Goal: Answer question/provide support: Share knowledge or assist other users

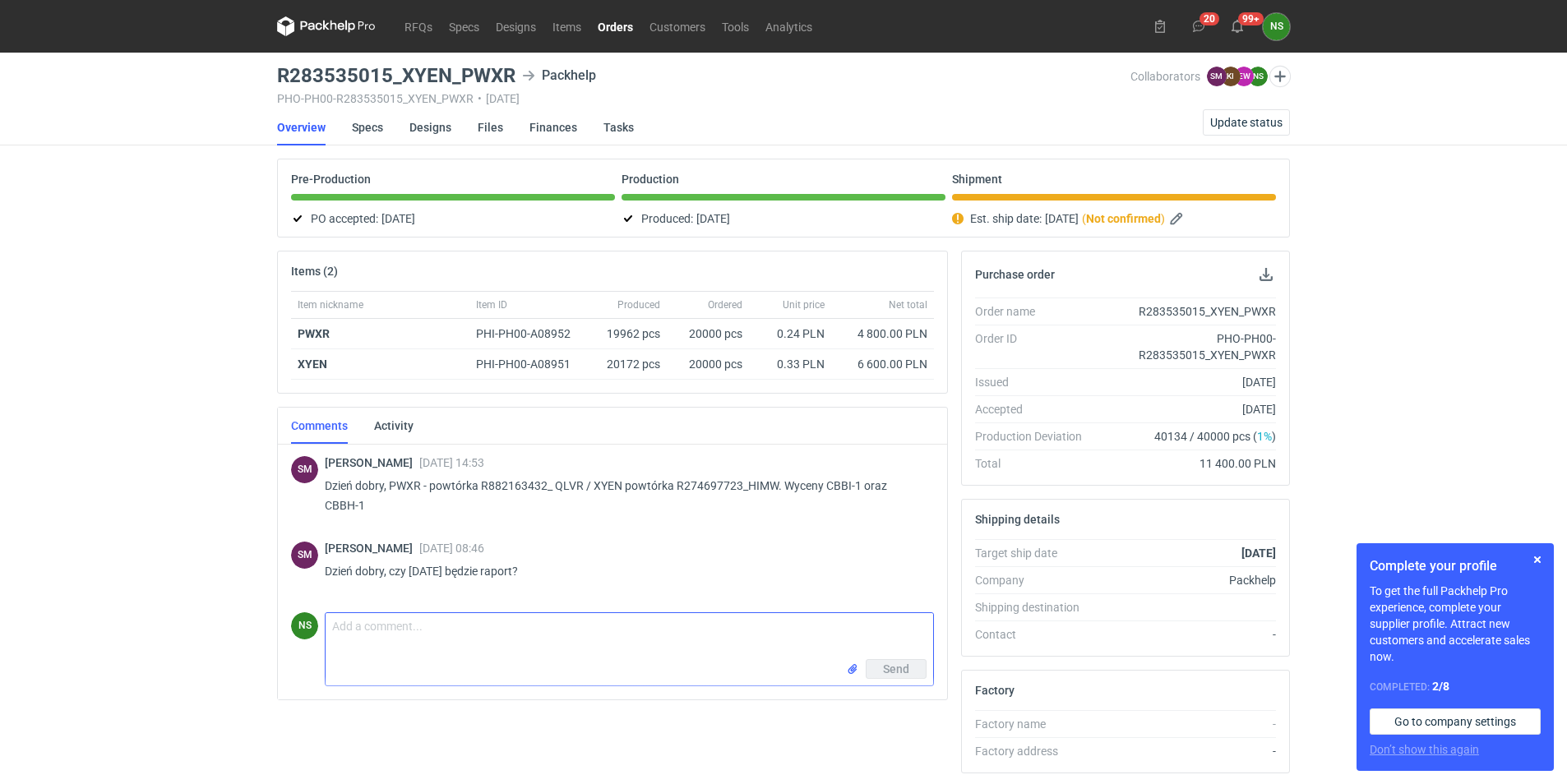
click at [447, 633] on textarea "Comment message" at bounding box center [629, 636] width 607 height 46
type textarea "dzień dobry, już powinien być :) pozdrawiam"
click at [899, 671] on span "Send" at bounding box center [896, 668] width 26 height 12
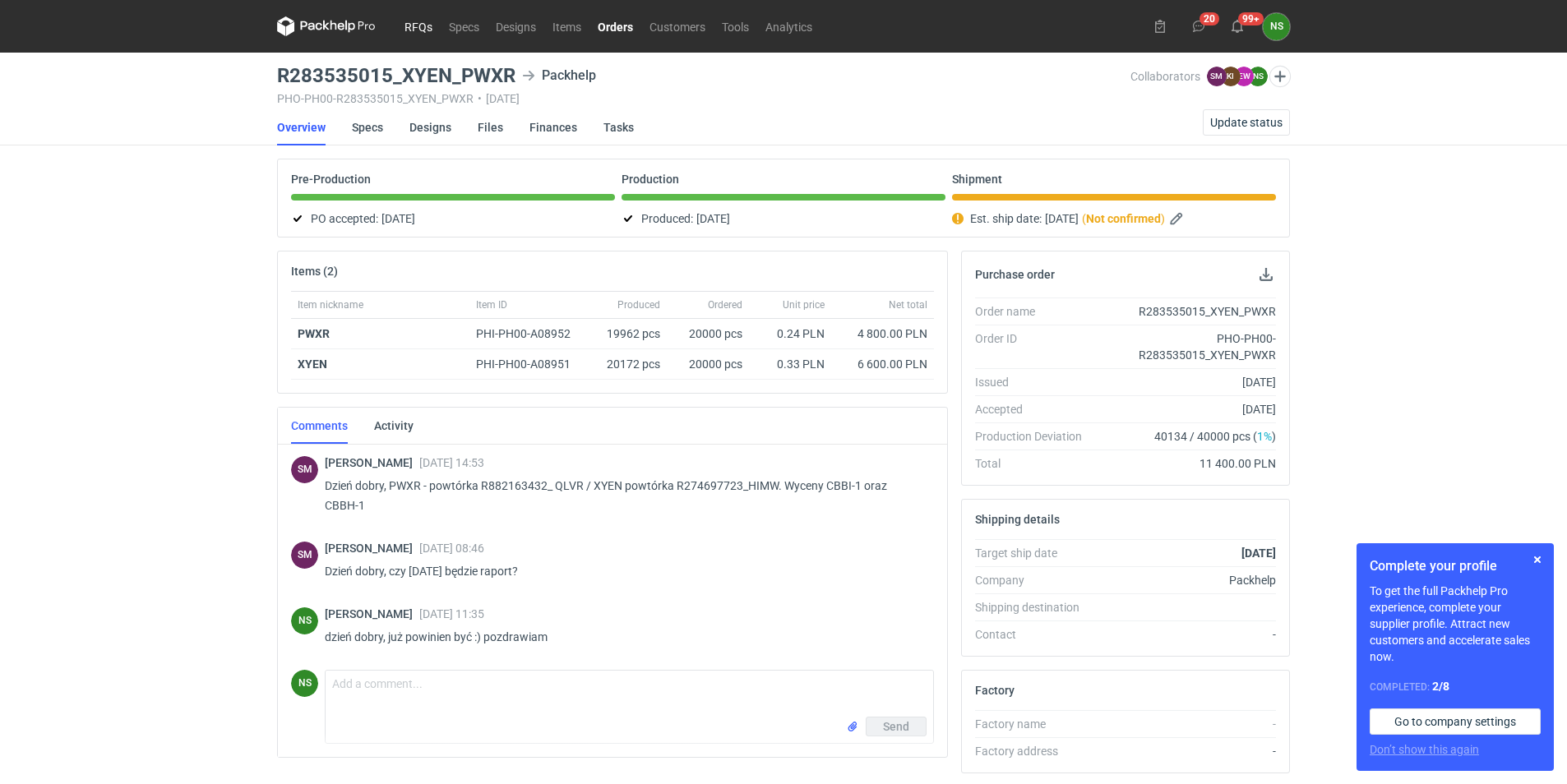
click at [417, 23] on link "RFQs" at bounding box center [418, 26] width 44 height 20
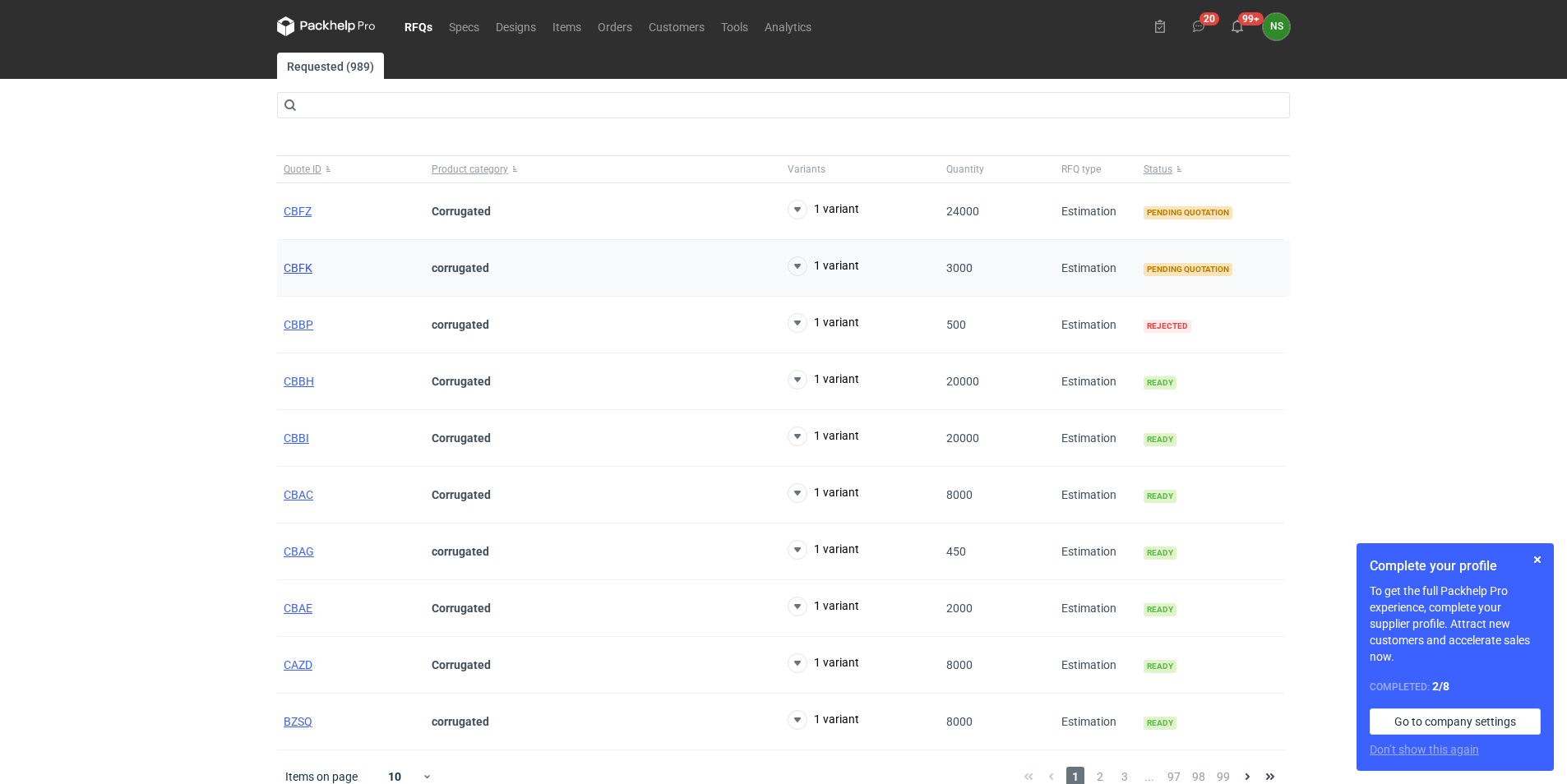
click at [306, 263] on span "CBFK" at bounding box center [298, 268] width 29 height 14
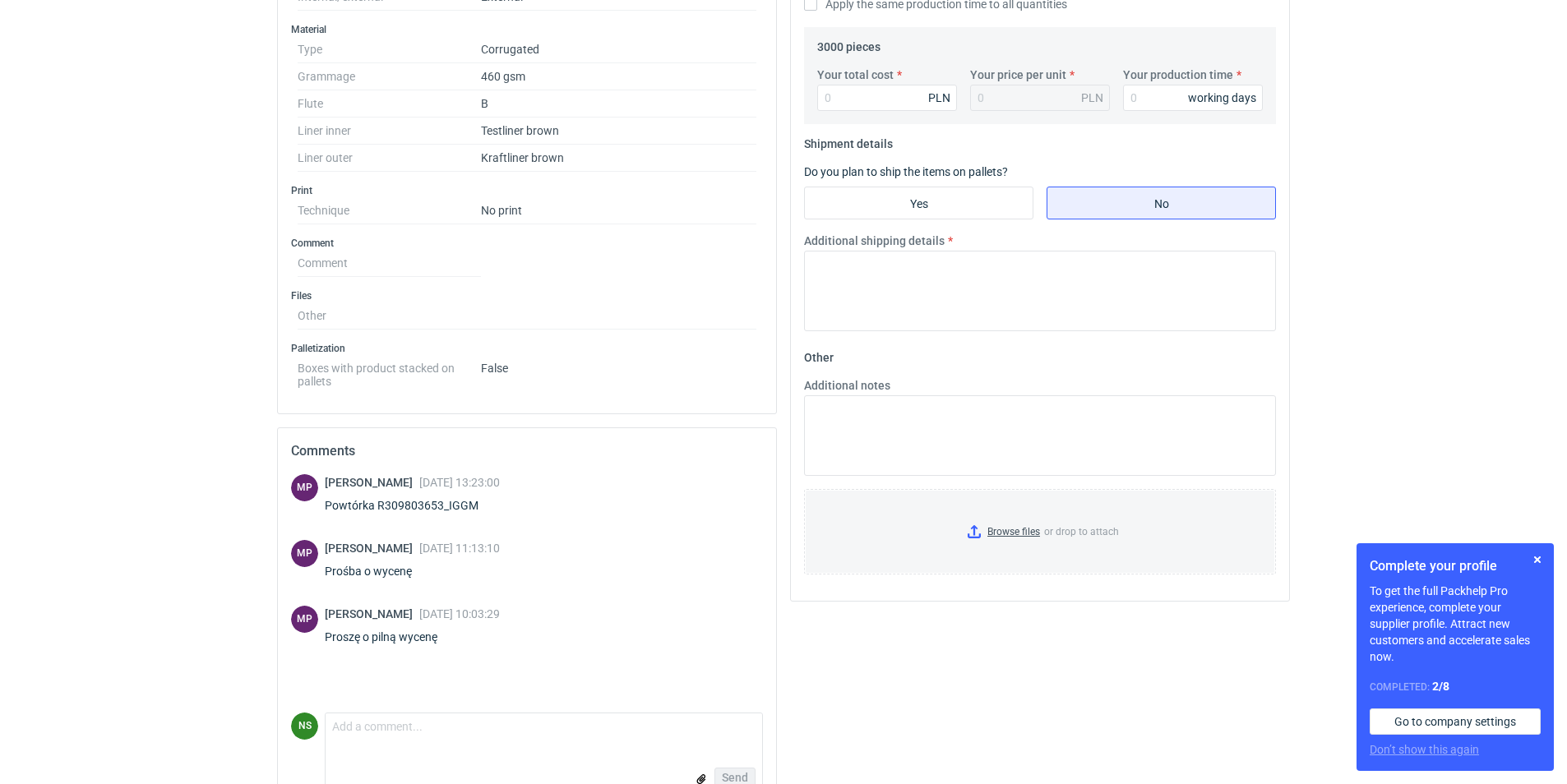
scroll to position [575, 0]
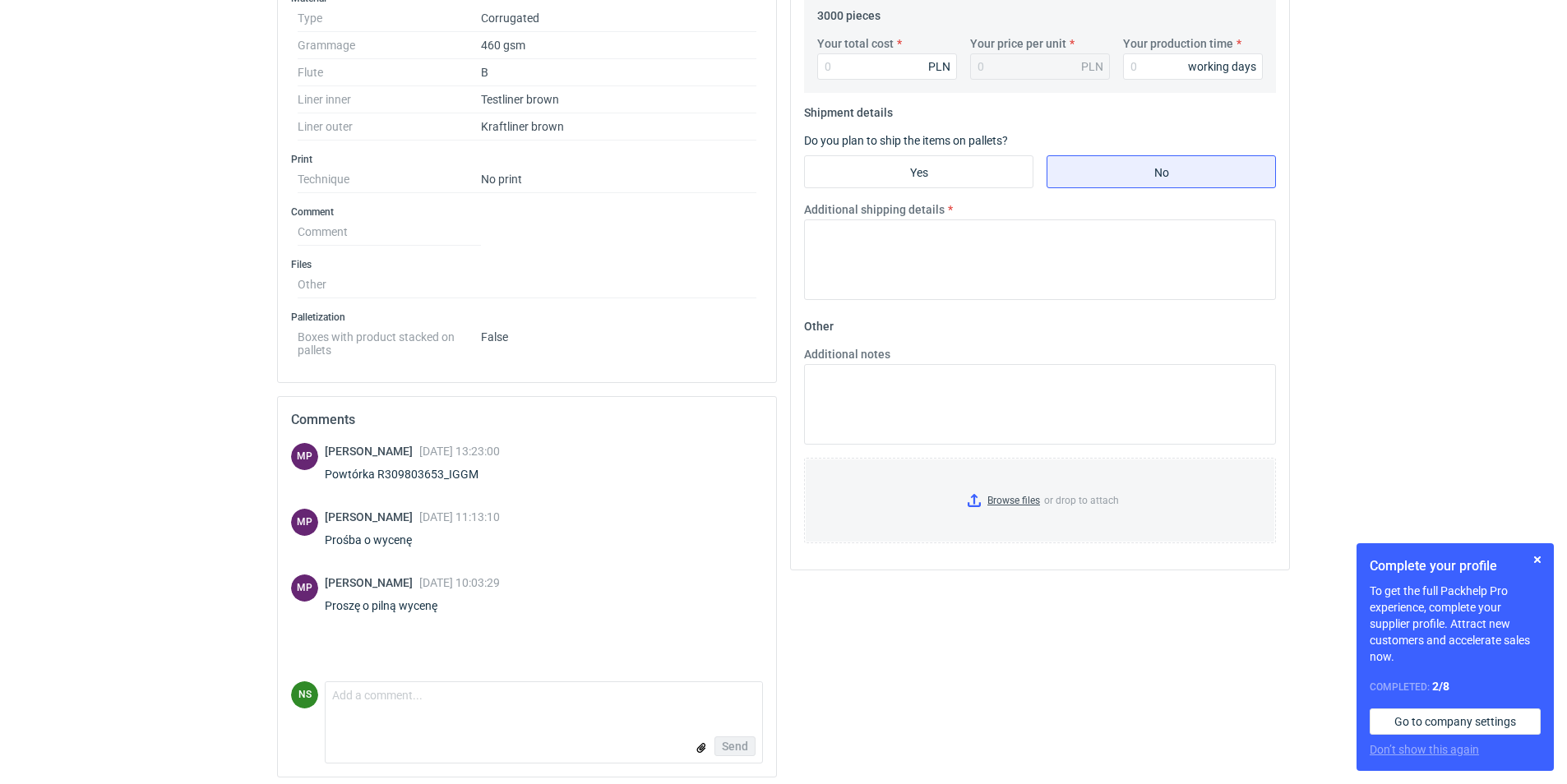
click at [409, 473] on div "Powtórka R309803653_IGGM" at bounding box center [413, 474] width 176 height 16
drag, startPoint x: 375, startPoint y: 474, endPoint x: 439, endPoint y: 467, distance: 64.4
click at [439, 467] on div "Powtórka R309803653_IGGM" at bounding box center [413, 474] width 176 height 16
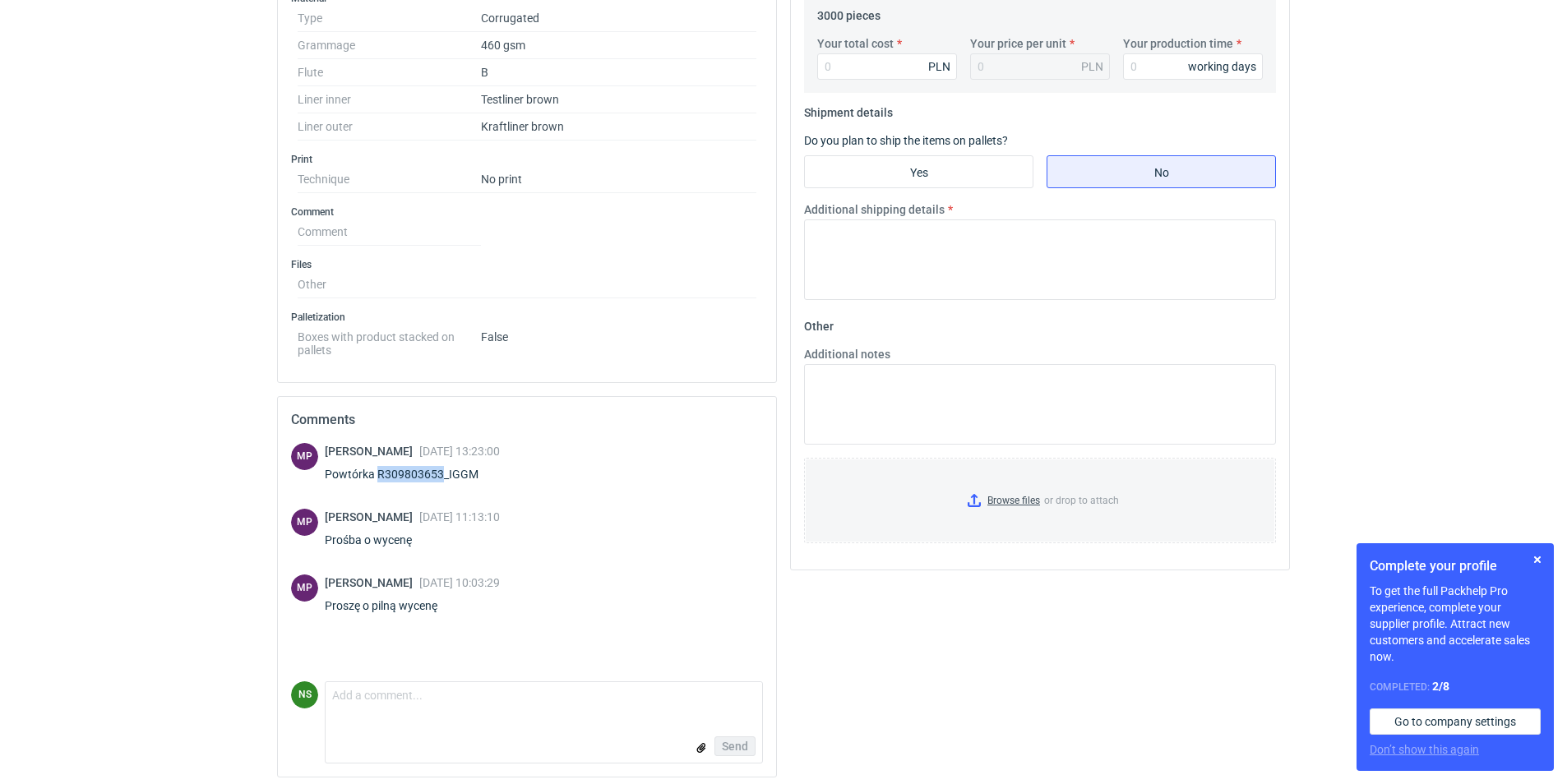
copy div "R309803653"
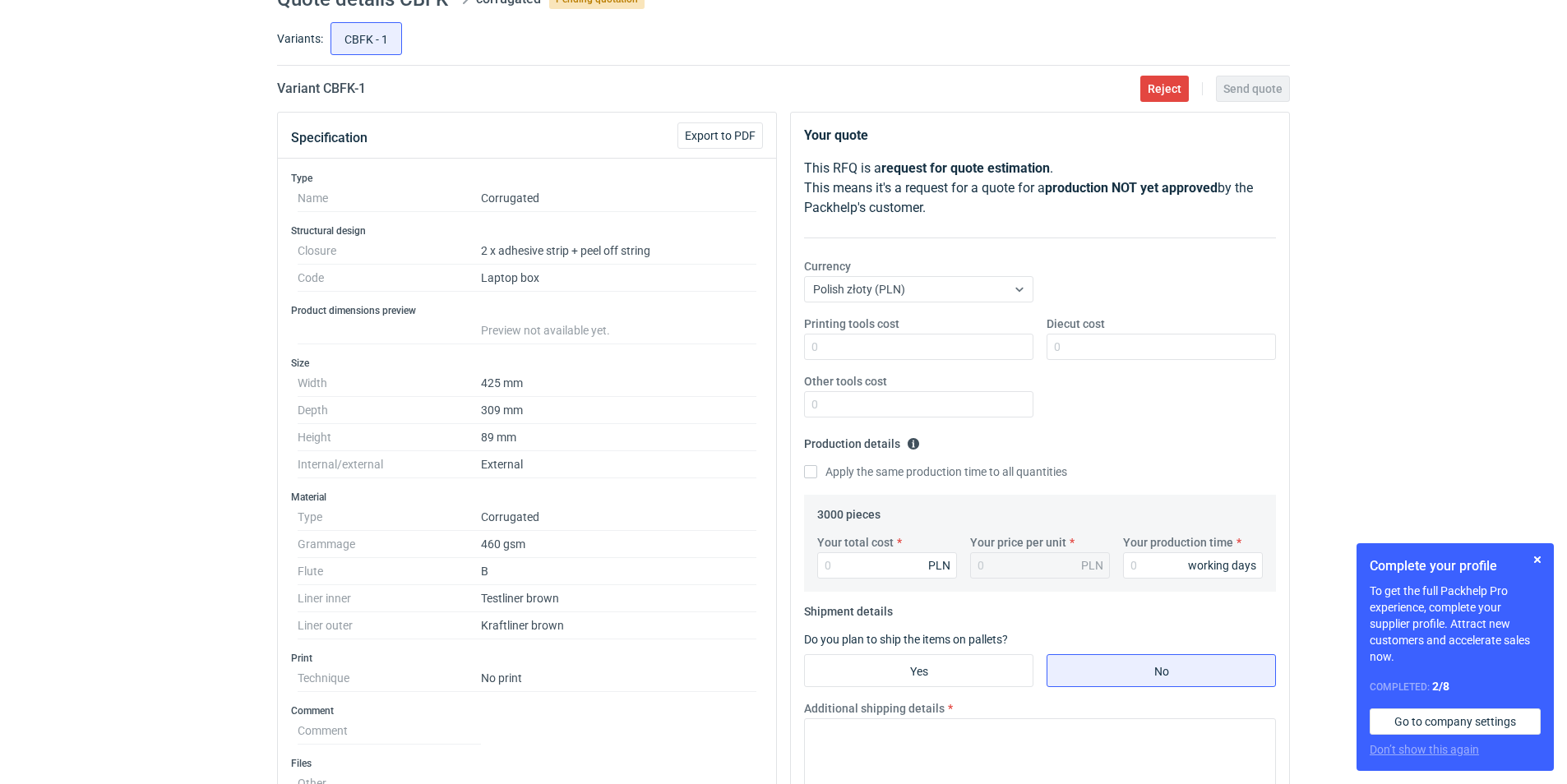
scroll to position [0, 0]
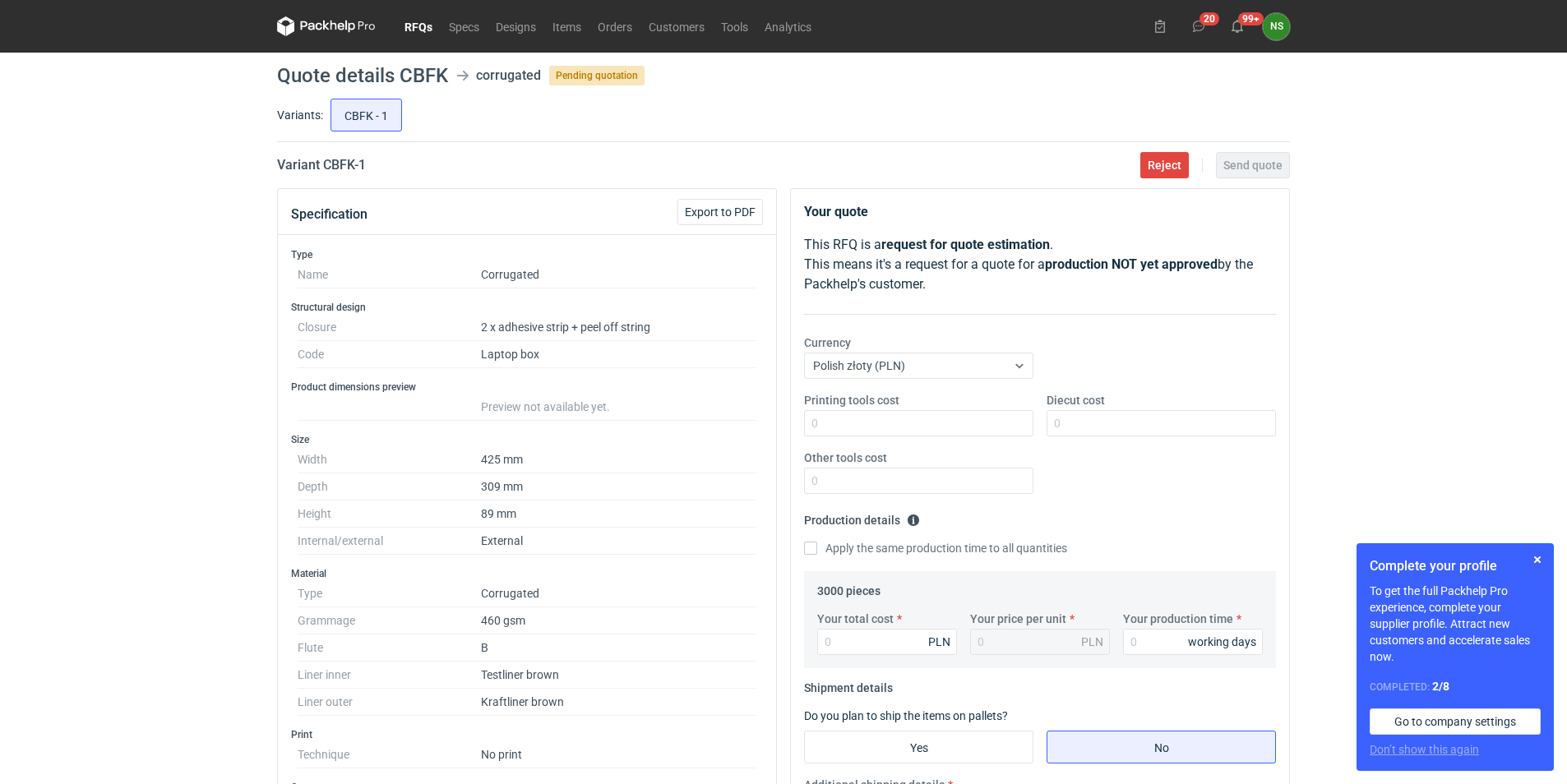
click at [343, 165] on h2 "Variant CBFK - 1" at bounding box center [321, 165] width 89 height 20
drag, startPoint x: 380, startPoint y: 162, endPoint x: 327, endPoint y: 165, distance: 53.1
click at [327, 165] on div "Variant CBFK - 1 Reject Send quote" at bounding box center [783, 165] width 1012 height 20
copy h2 "CBFK - 1"
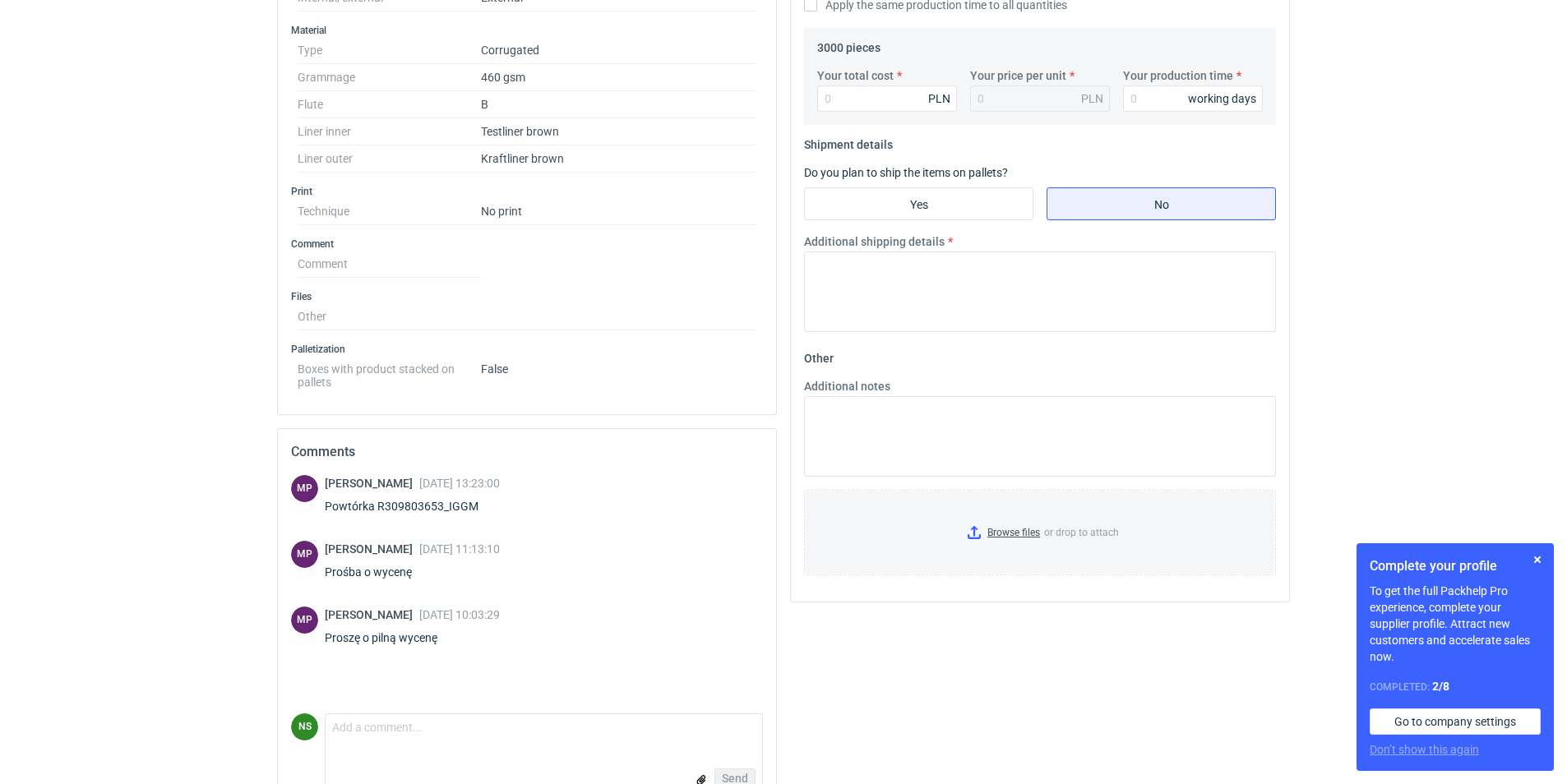
scroll to position [581, 0]
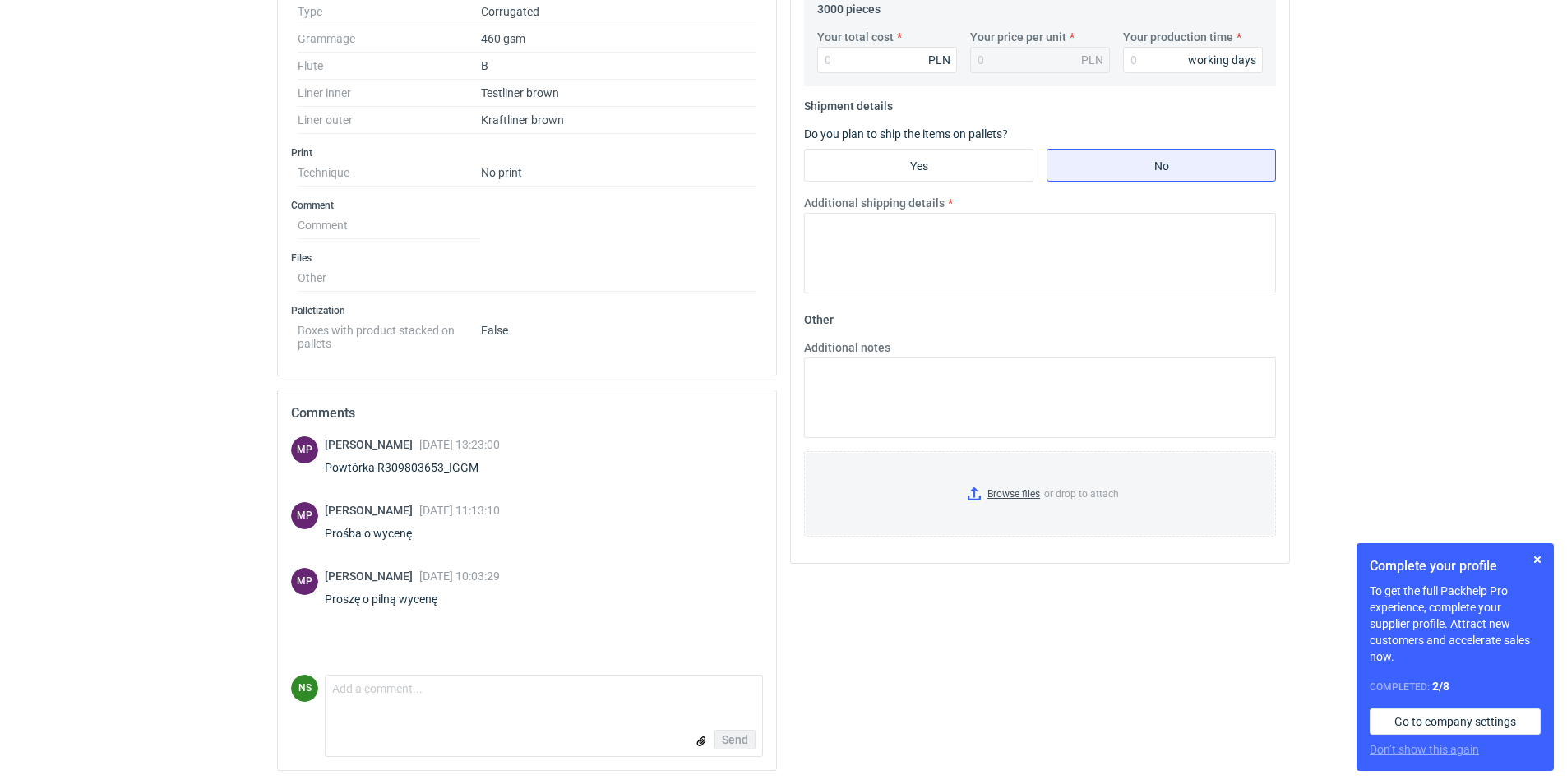
click at [409, 467] on div "Powtórka R309803653_IGGM" at bounding box center [413, 468] width 176 height 16
click at [413, 469] on div "Powtórka R309803653_IGGM" at bounding box center [413, 468] width 176 height 16
drag, startPoint x: 375, startPoint y: 468, endPoint x: 444, endPoint y: 468, distance: 69.0
click at [444, 468] on div "Powtórka R309803653_IGGM" at bounding box center [413, 468] width 176 height 16
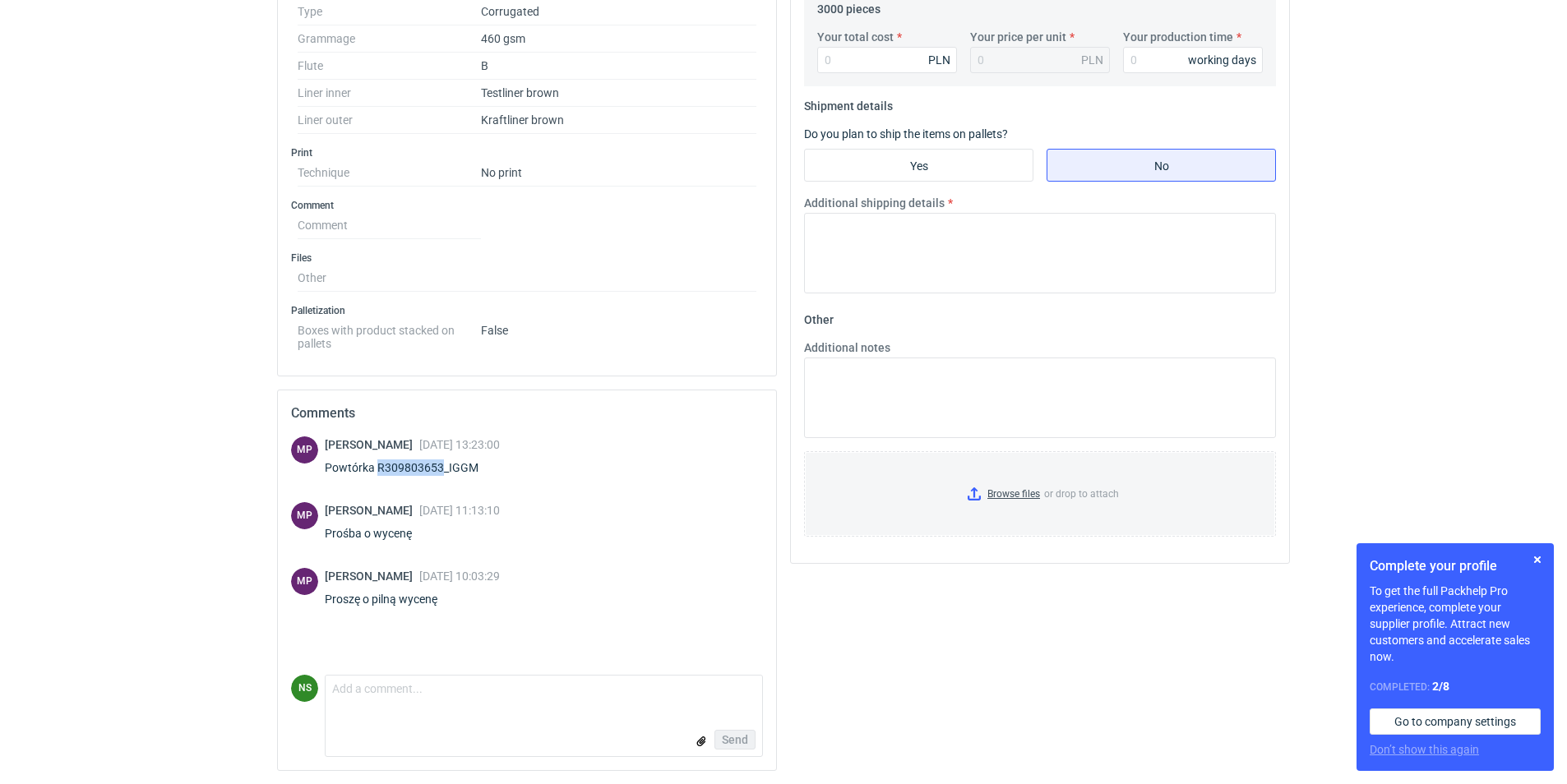
copy div "R309803653"
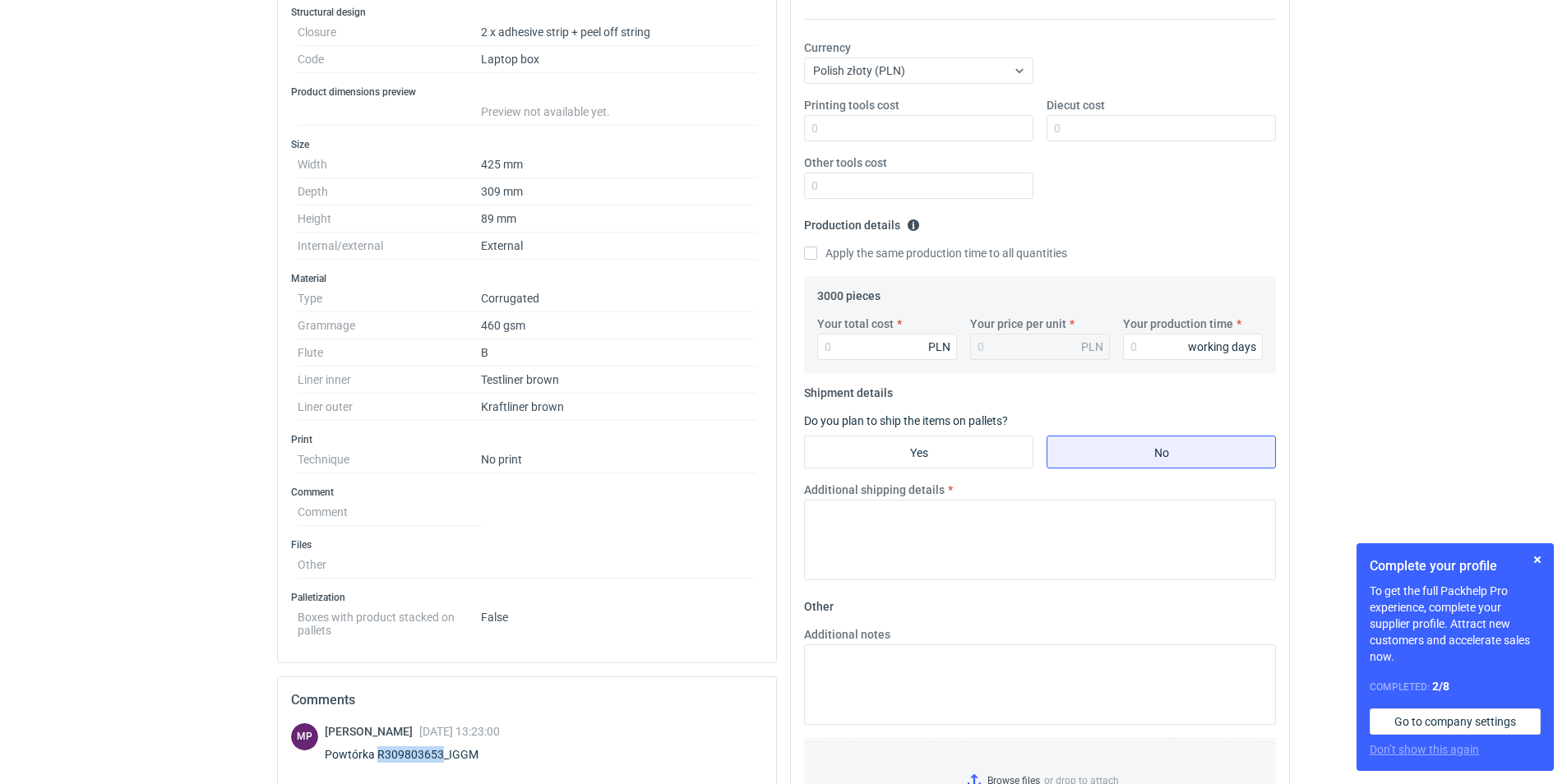
scroll to position [335, 0]
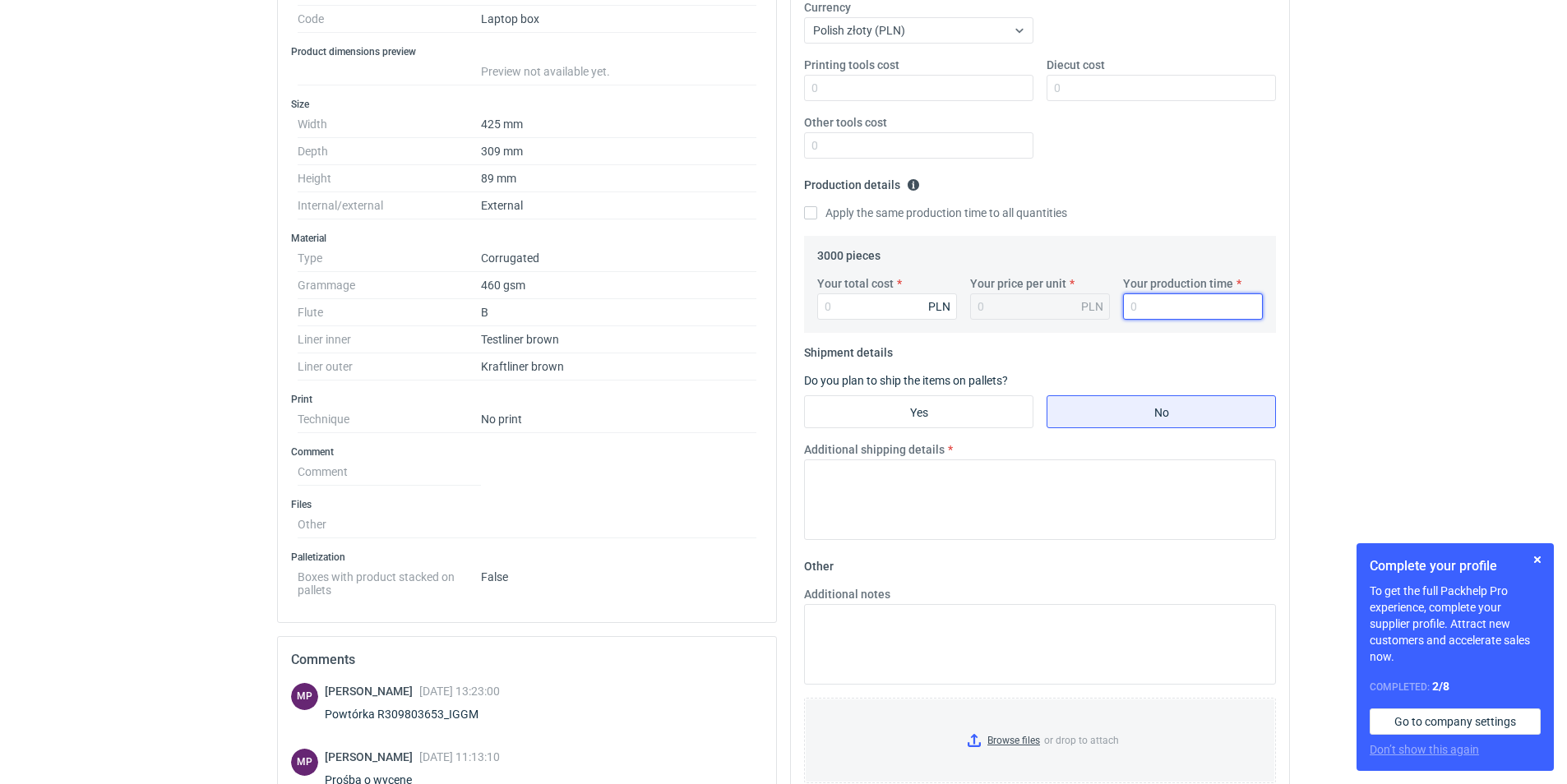
click at [1174, 316] on input "Your production time" at bounding box center [1192, 306] width 139 height 26
type input "15"
click at [862, 309] on input "Your total cost" at bounding box center [887, 306] width 139 height 26
type input "10110"
type input "3.37"
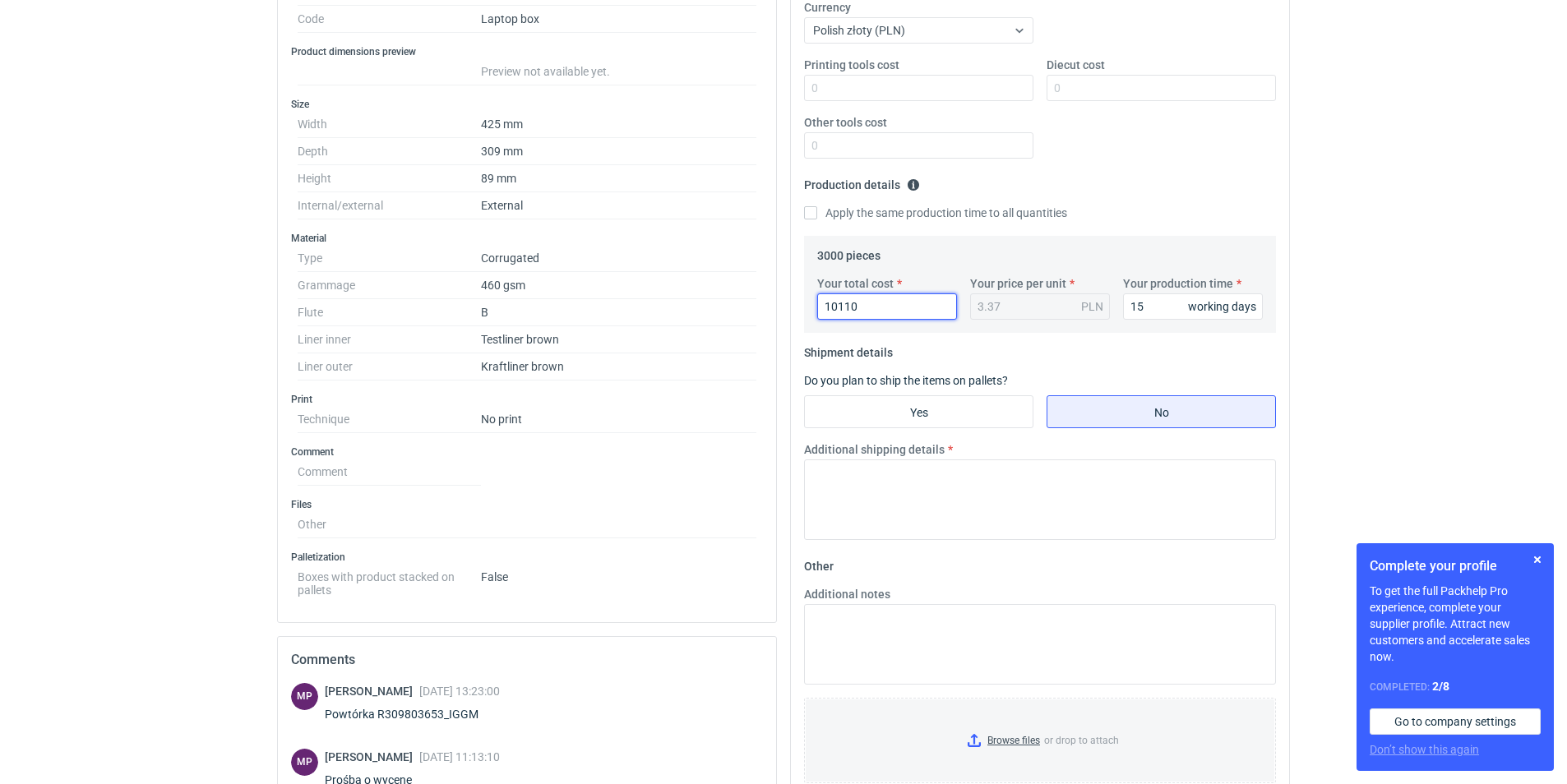
type input "10110"
click at [942, 411] on input "Yes" at bounding box center [918, 411] width 228 height 32
radio input "true"
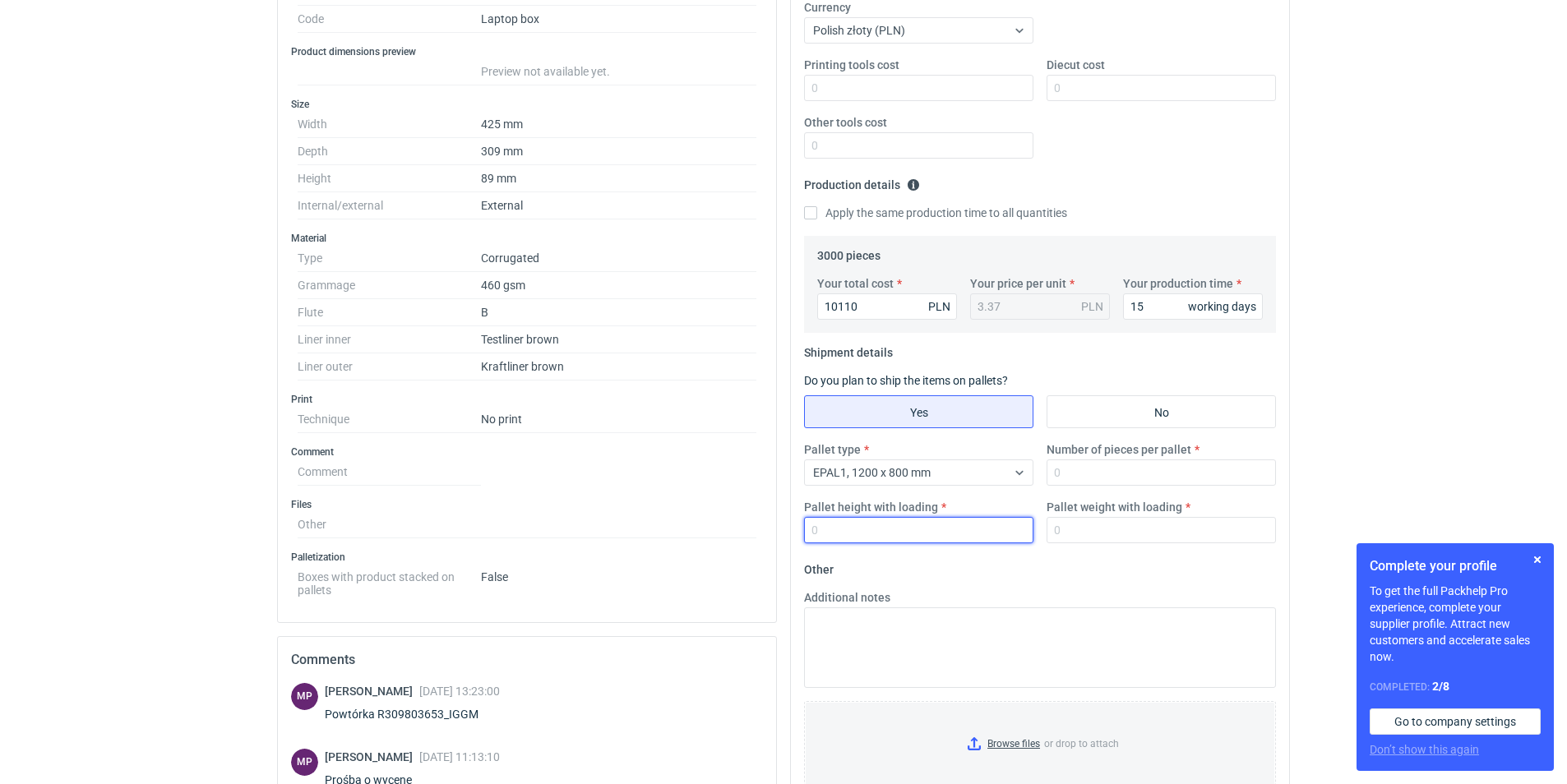
click at [925, 528] on input "Pallet height with loading" at bounding box center [917, 529] width 229 height 26
type input "2200"
click at [1104, 473] on input "Number of pieces per pallet" at bounding box center [1160, 472] width 229 height 26
type input "460"
click at [1090, 528] on input "Pallet weight with loading" at bounding box center [1160, 529] width 229 height 26
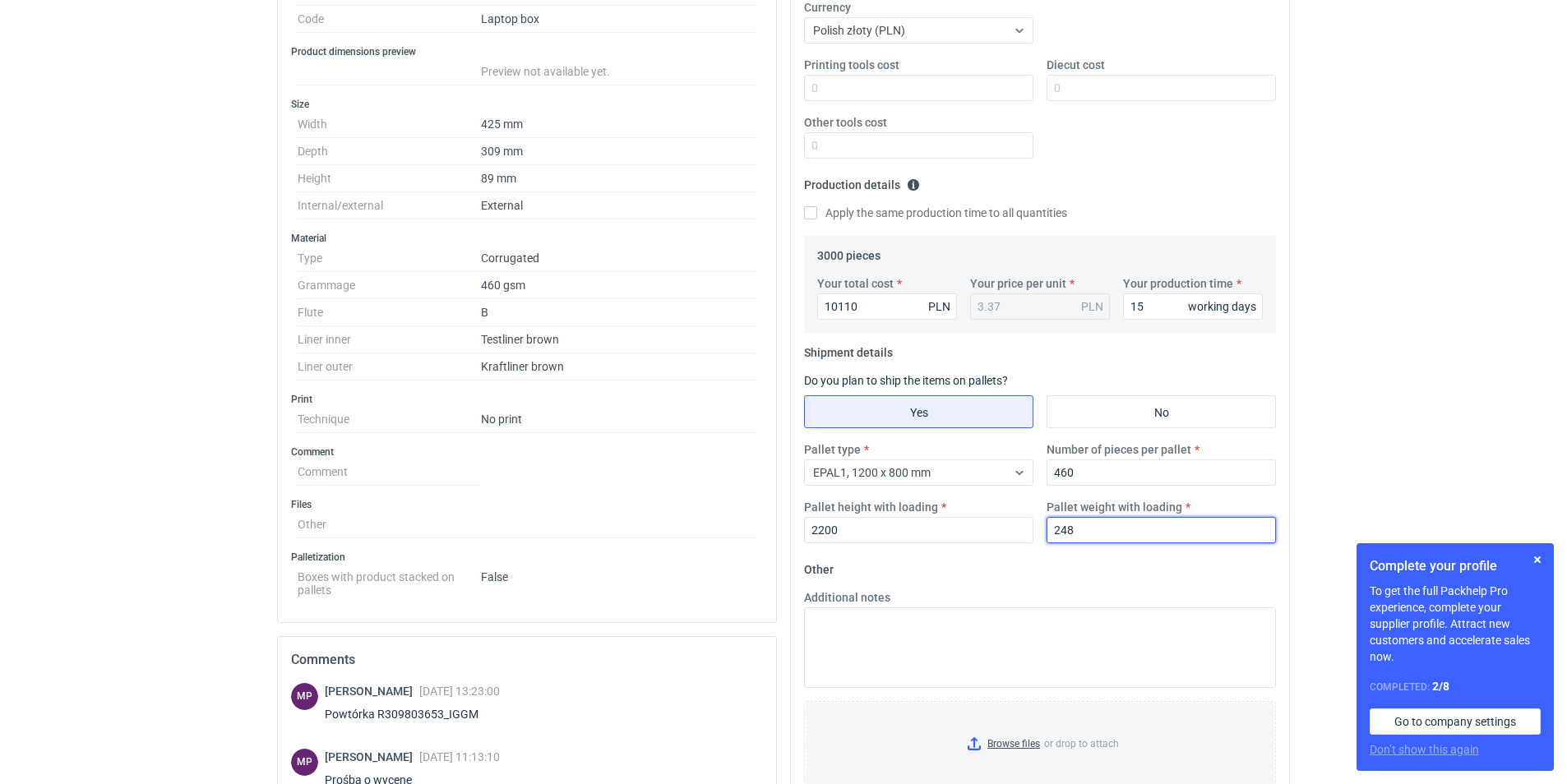
scroll to position [581, 0]
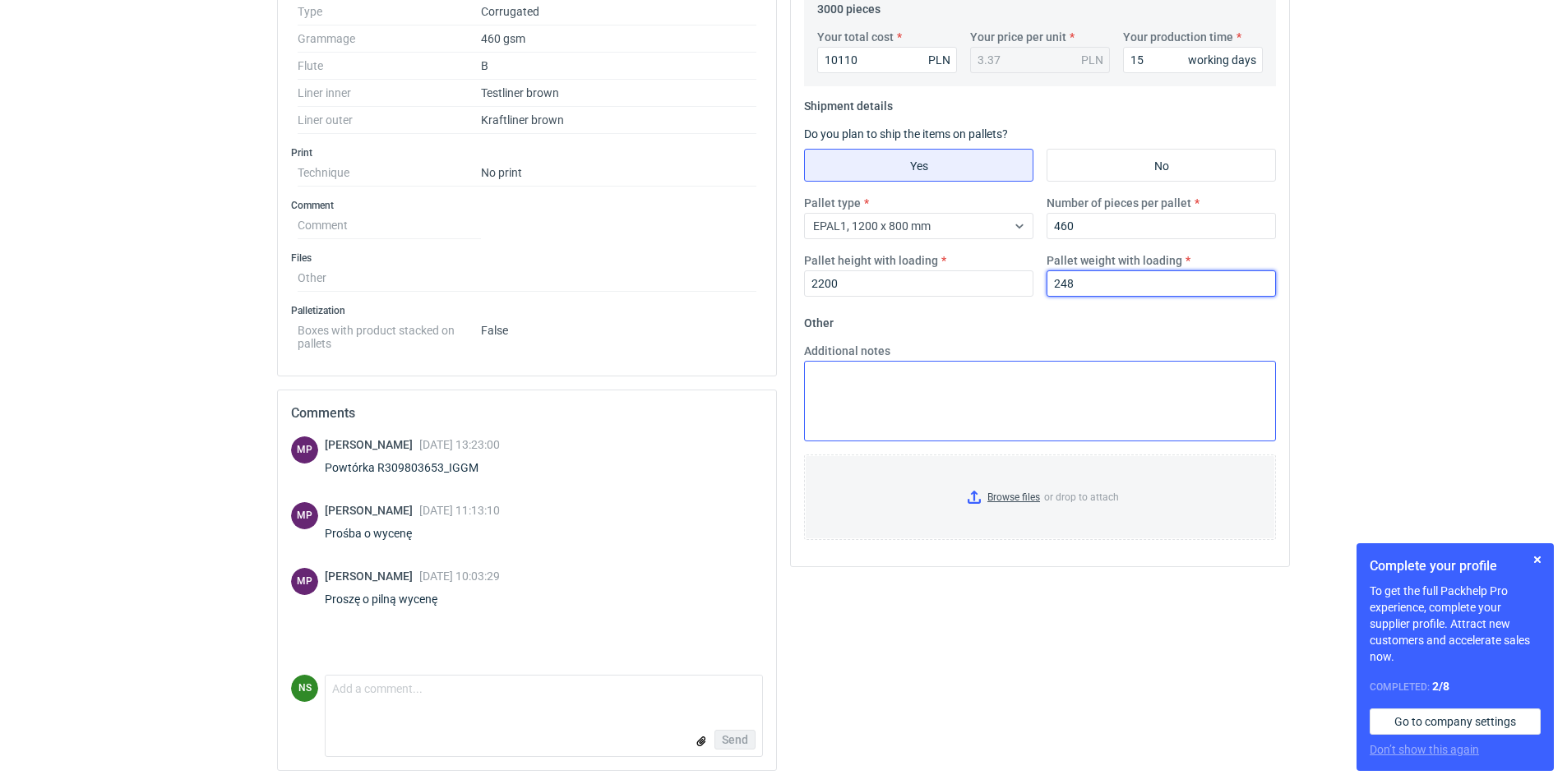
type input "248"
click at [926, 428] on textarea "Additional notes" at bounding box center [1039, 401] width 471 height 80
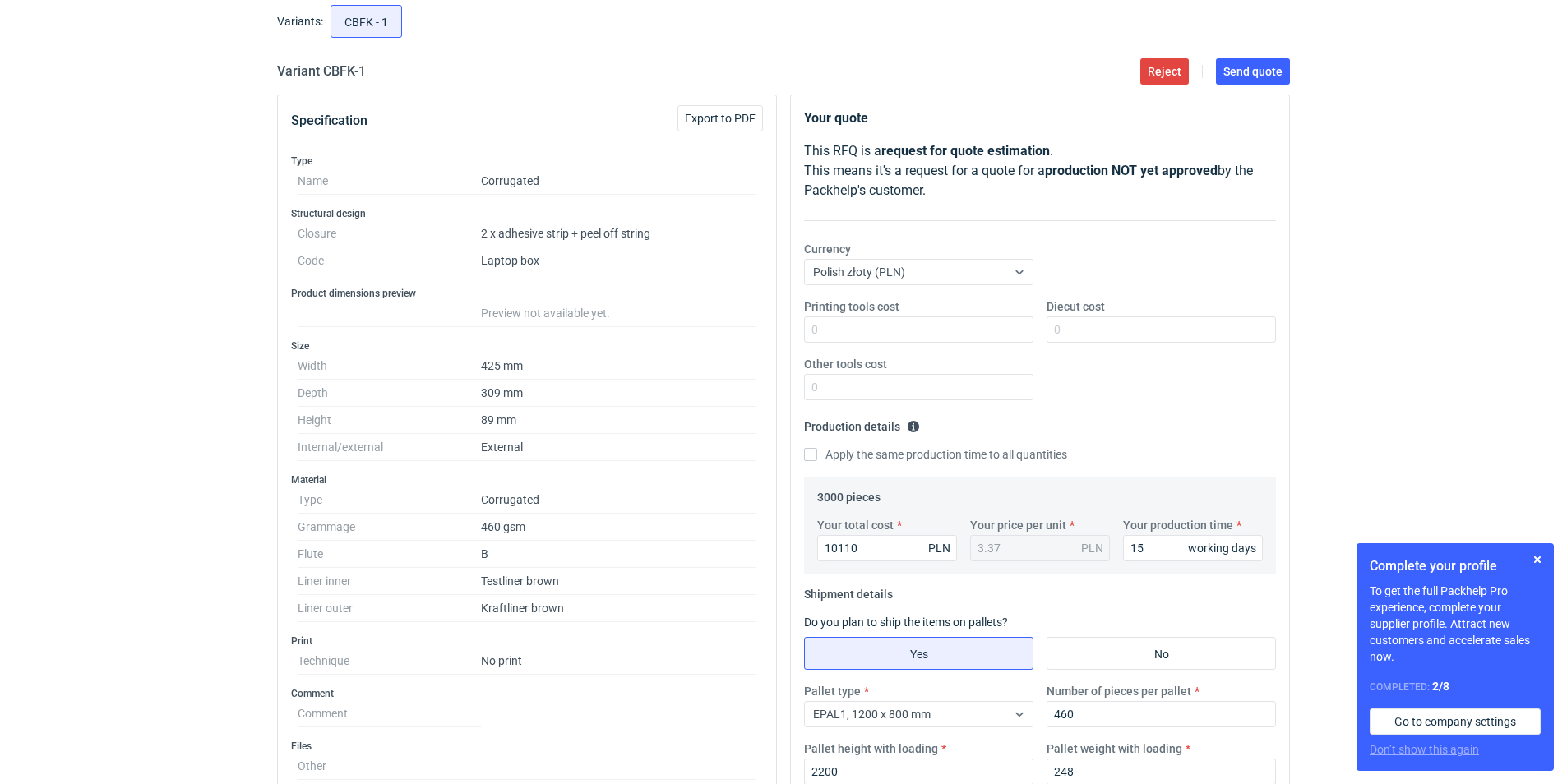
scroll to position [6, 0]
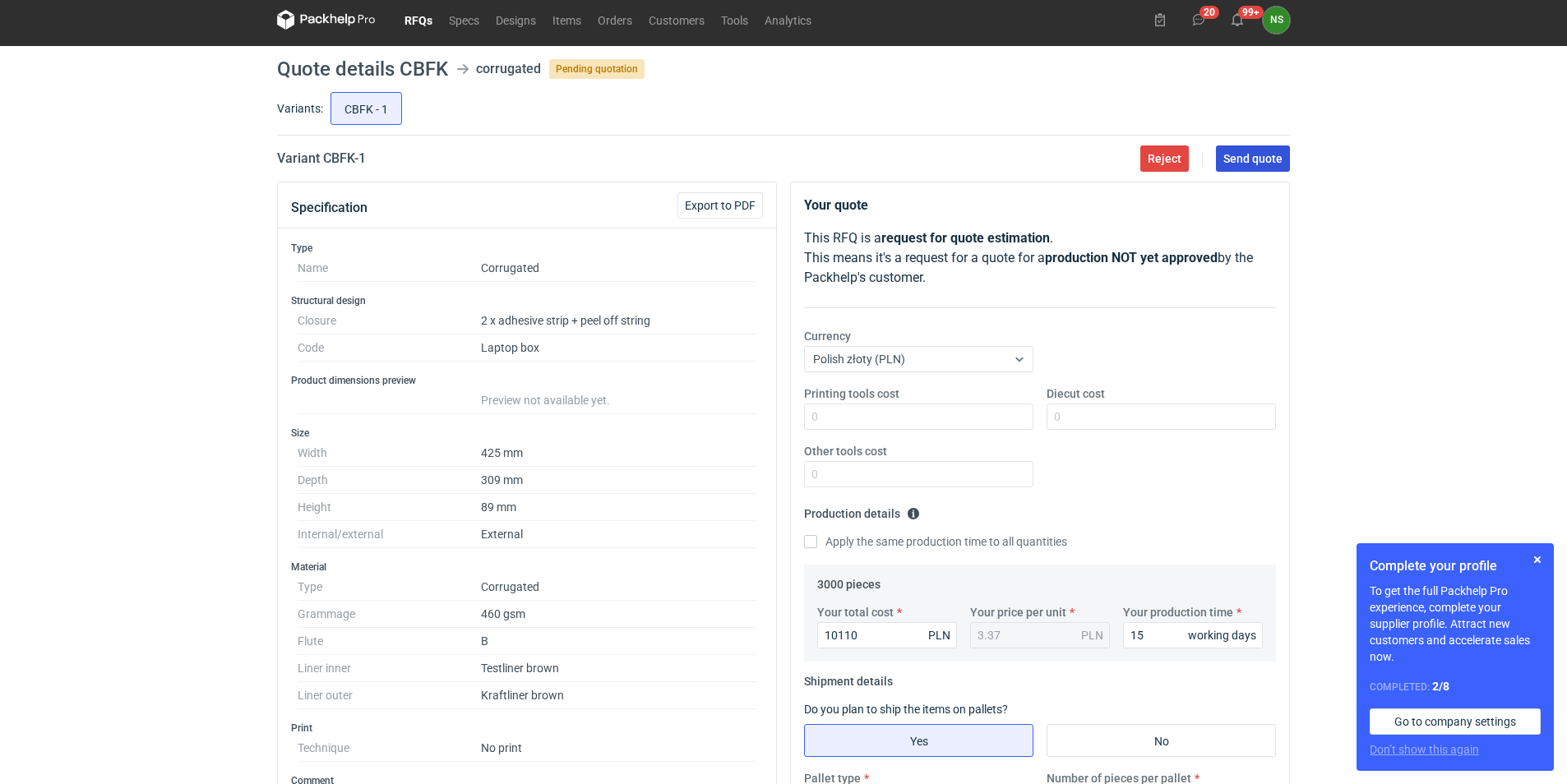
click at [1247, 158] on span "Send quote" at bounding box center [1252, 158] width 59 height 12
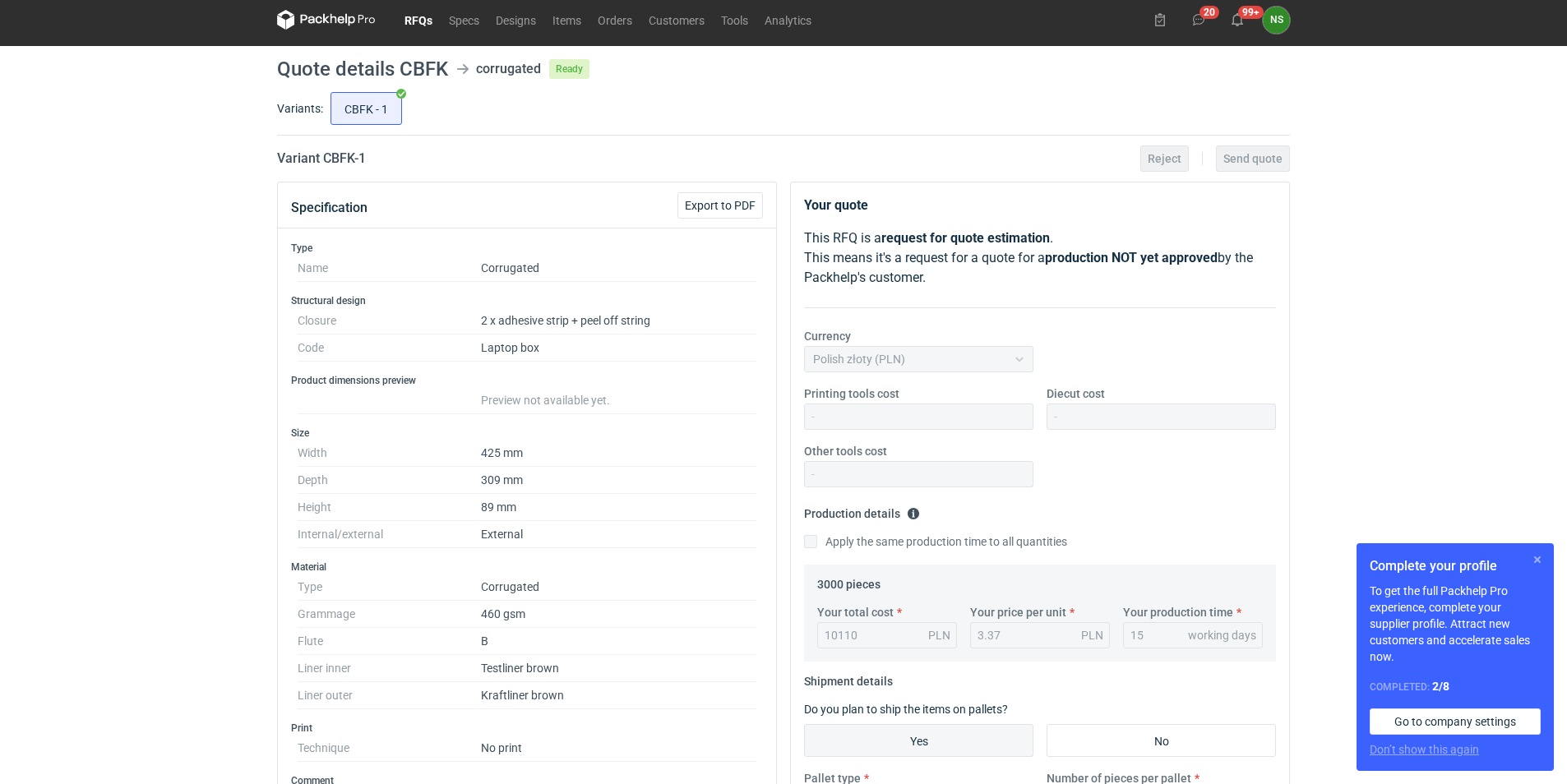
click at [1534, 555] on button "button" at bounding box center [1537, 560] width 20 height 20
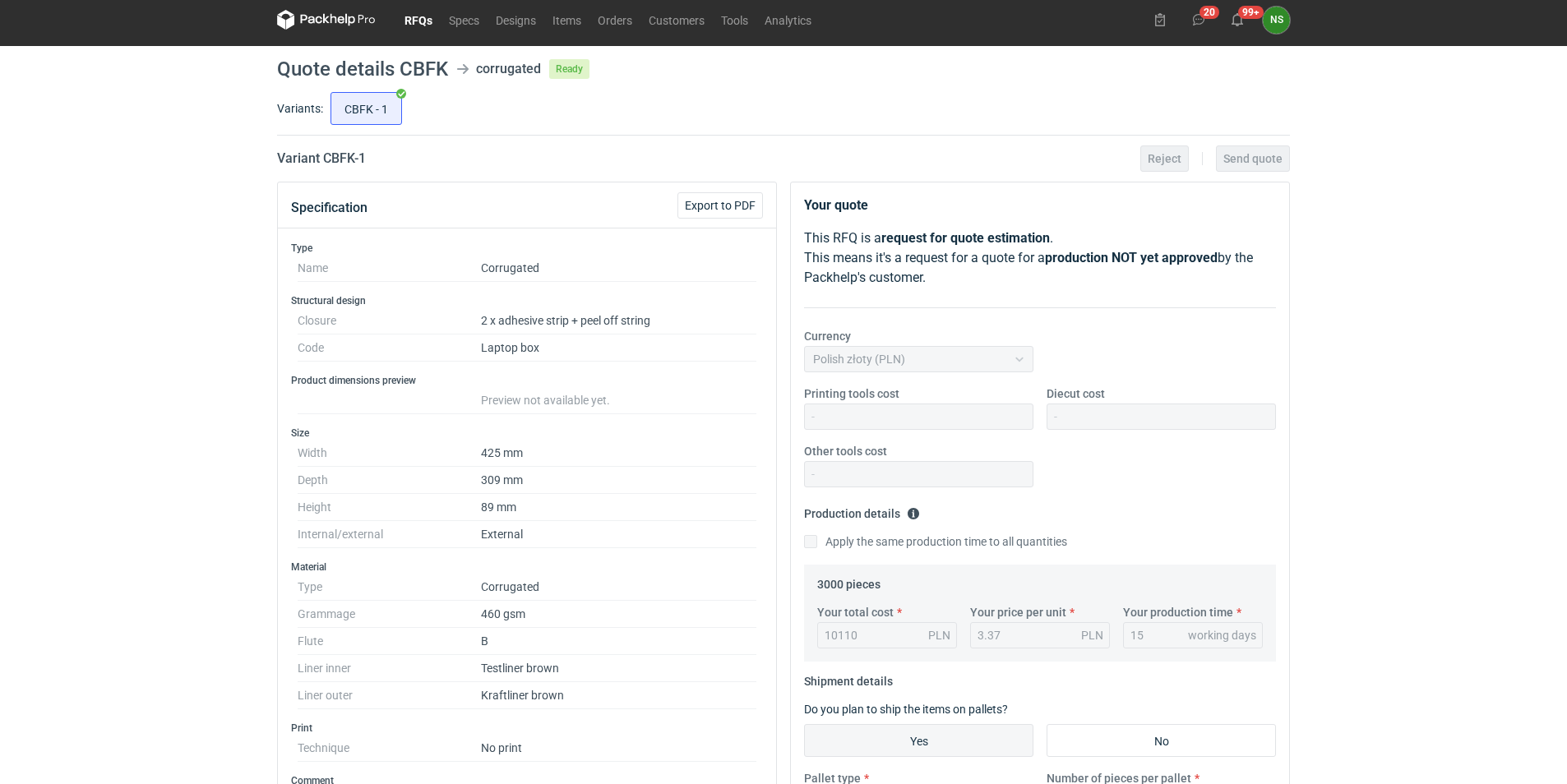
click at [426, 74] on h1 "Quote details CBFK" at bounding box center [362, 69] width 171 height 20
copy h1 "CBFK"
click at [426, 18] on link "RFQs" at bounding box center [418, 20] width 44 height 20
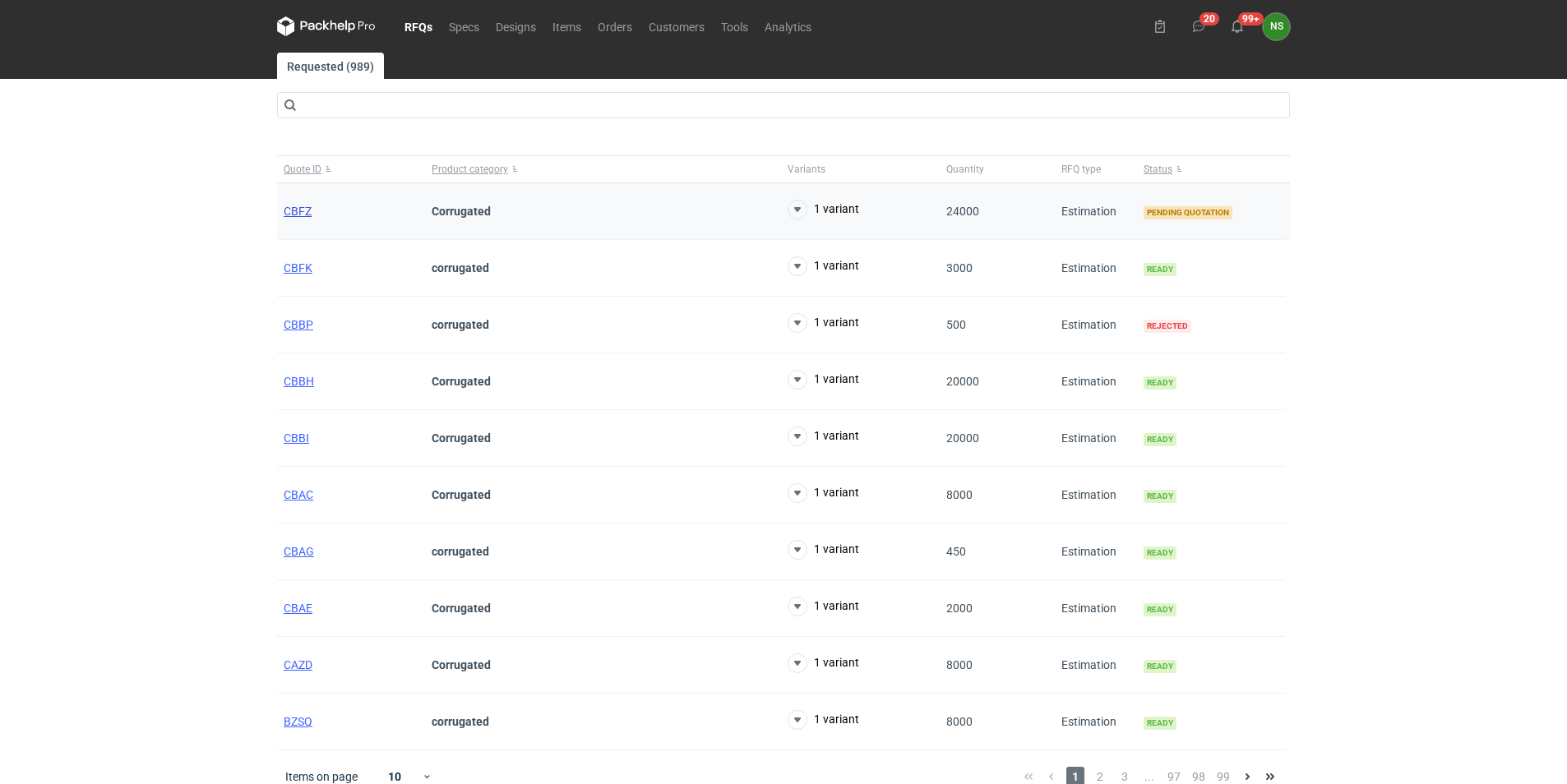
click at [304, 214] on span "CBFZ" at bounding box center [297, 211] width 28 height 14
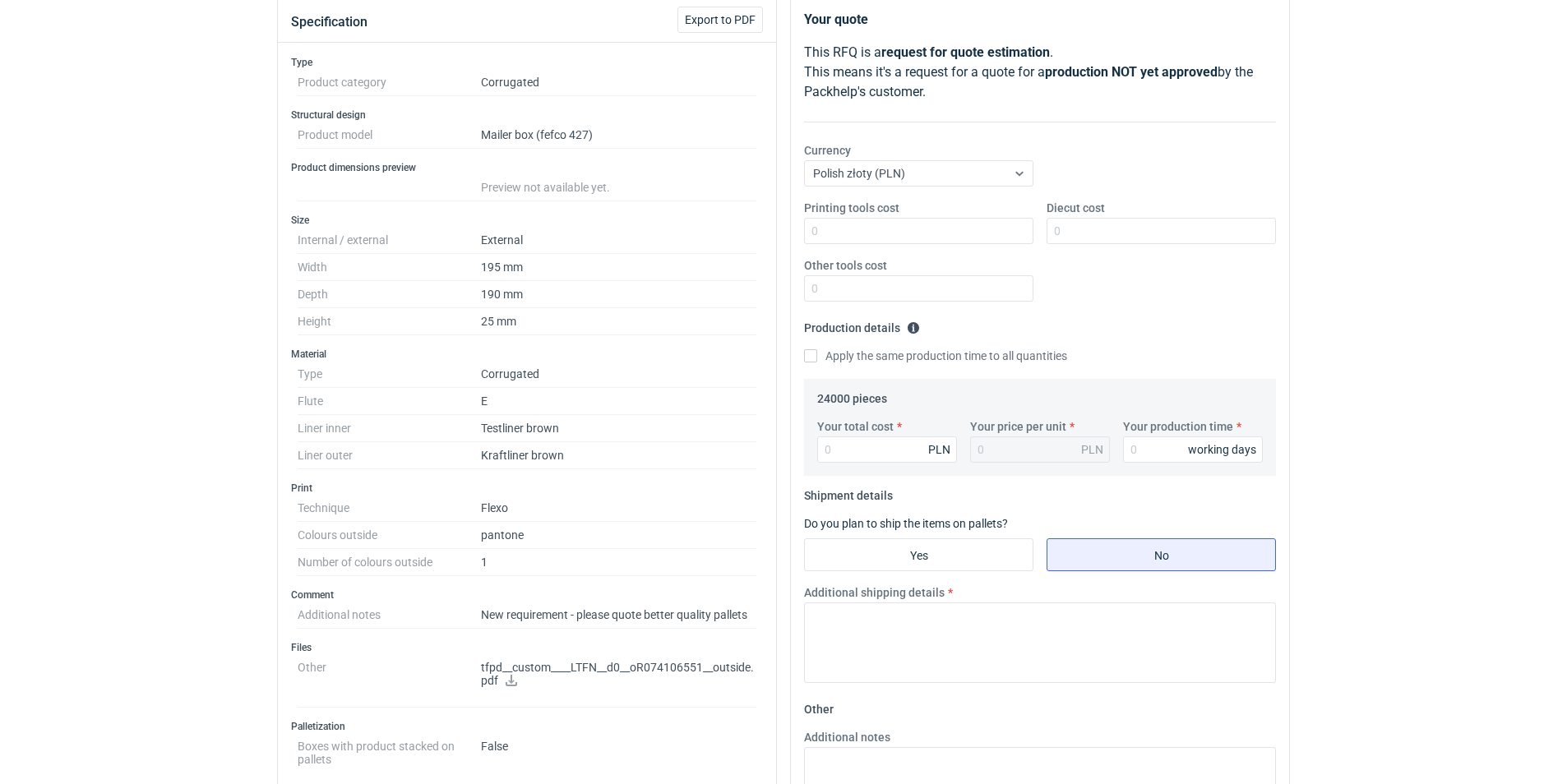
scroll to position [411, 0]
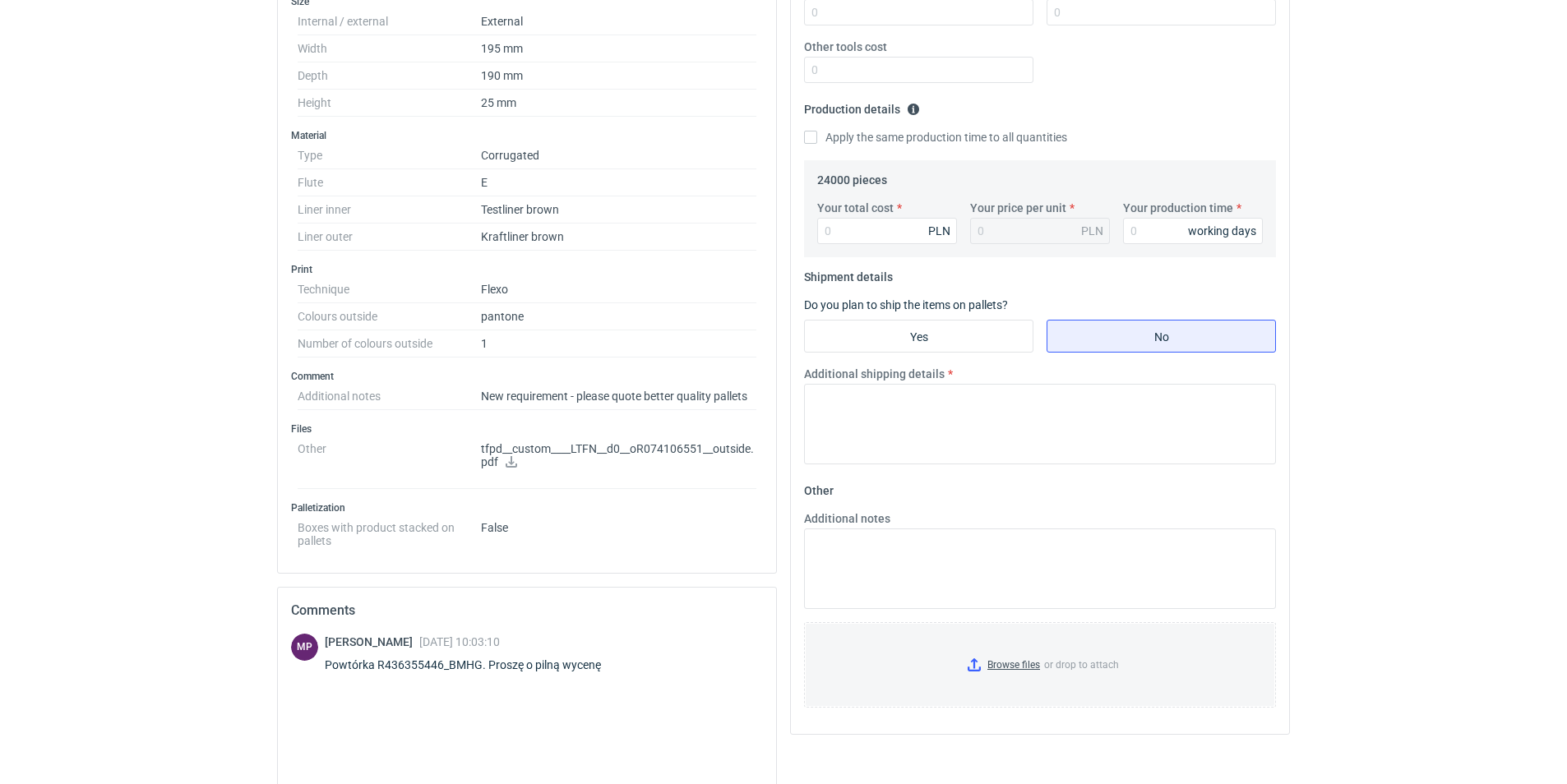
click at [399, 665] on div "Powtórka R436355446_BMHG. Proszę o pilną wycenę" at bounding box center [472, 665] width 296 height 16
click at [373, 664] on div "Powtórka R436355446_BMHG. Proszę o pilną wycenę" at bounding box center [472, 665] width 296 height 16
drag, startPoint x: 375, startPoint y: 665, endPoint x: 441, endPoint y: 659, distance: 66.3
click at [441, 659] on div "Powtórka R436355446_BMHG. Proszę o pilną wycenę" at bounding box center [472, 665] width 296 height 16
copy div "R436355446"
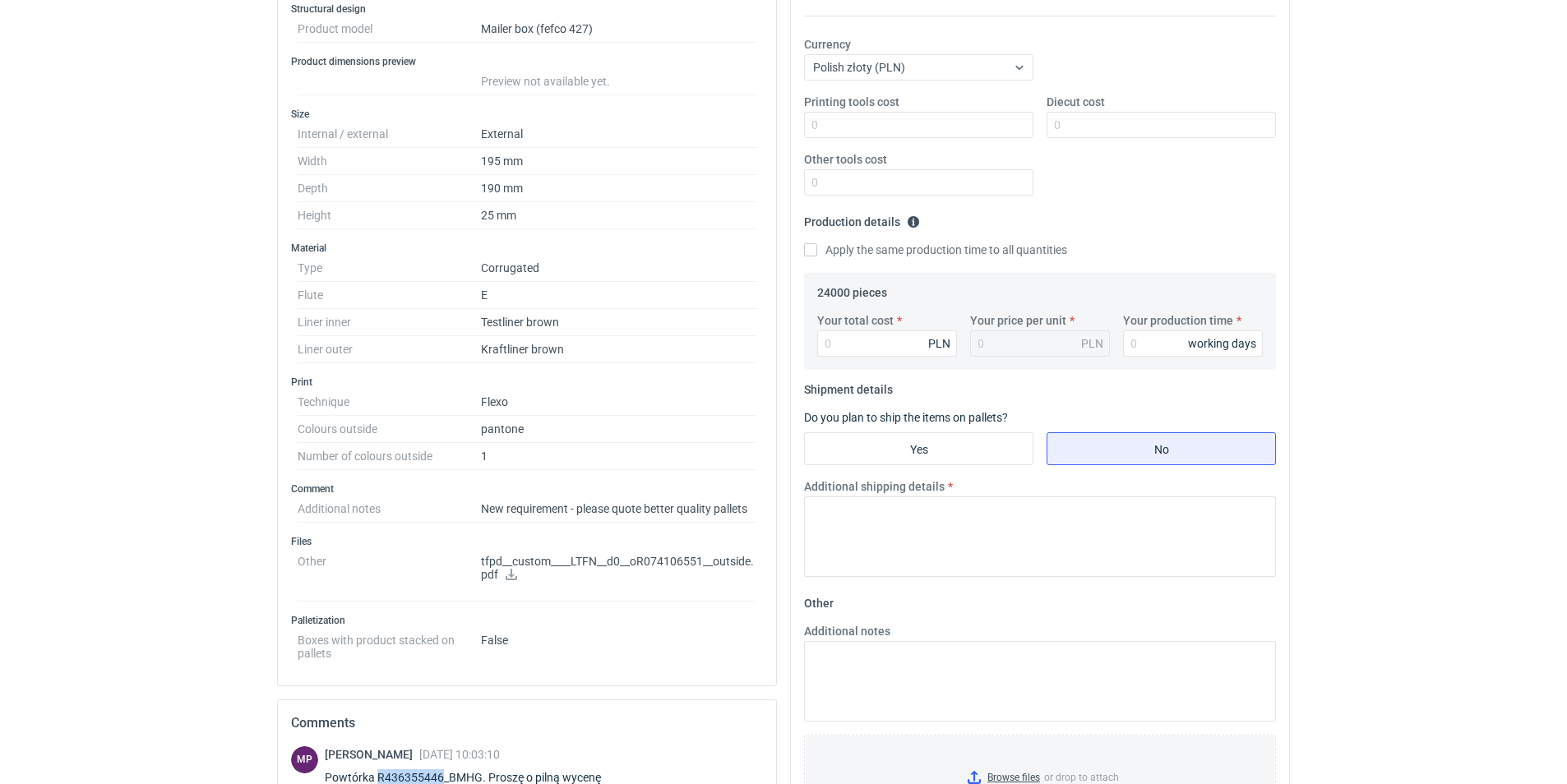
scroll to position [115, 0]
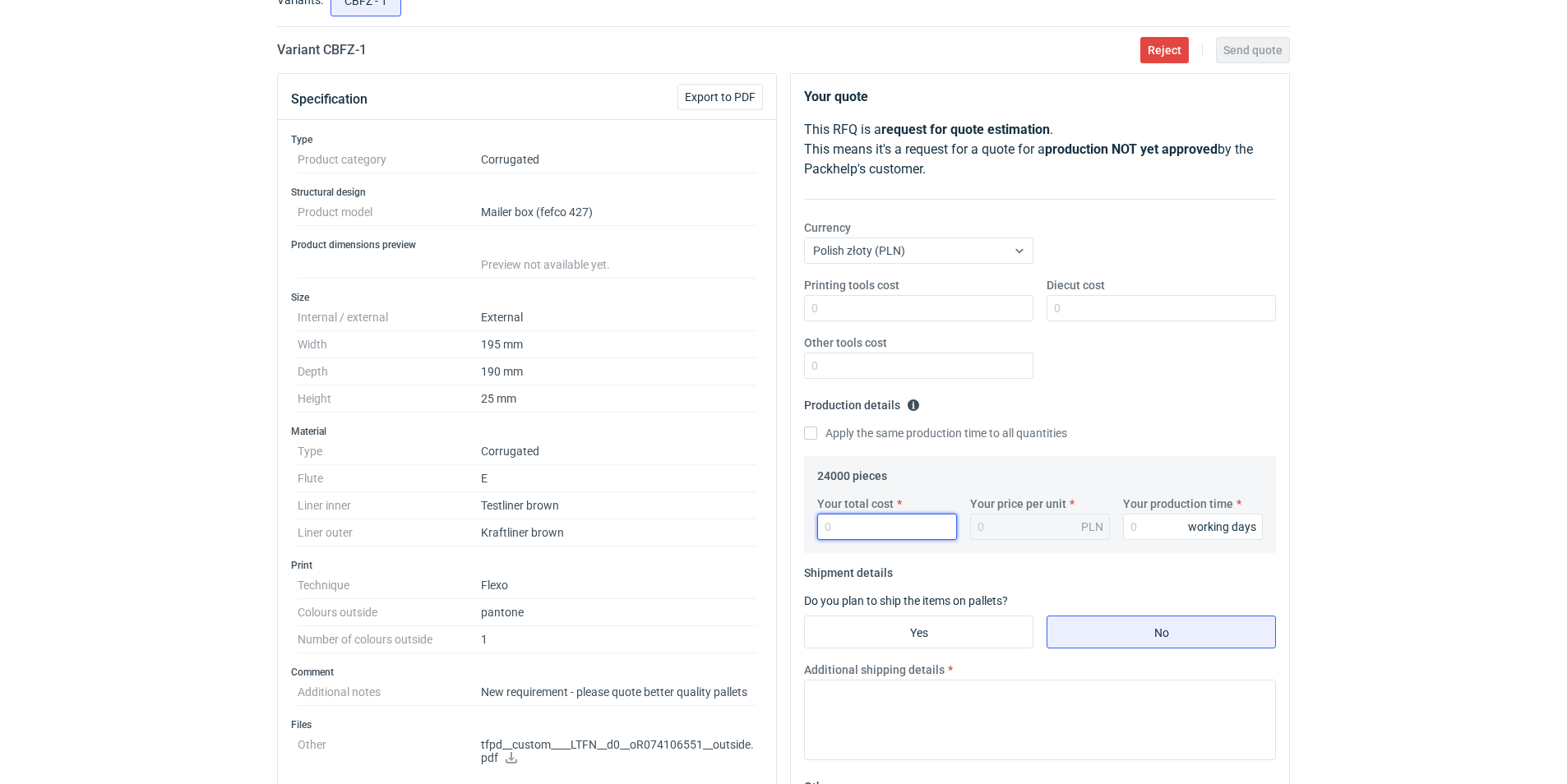
drag, startPoint x: 869, startPoint y: 533, endPoint x: 798, endPoint y: 531, distance: 71.0
click at [798, 531] on div "Your quote This RFQ is a request for quote estimation . This means it's a reque…" at bounding box center [1040, 552] width 499 height 956
paste input "8880.00"
type input "8880.00"
type input "0.37"
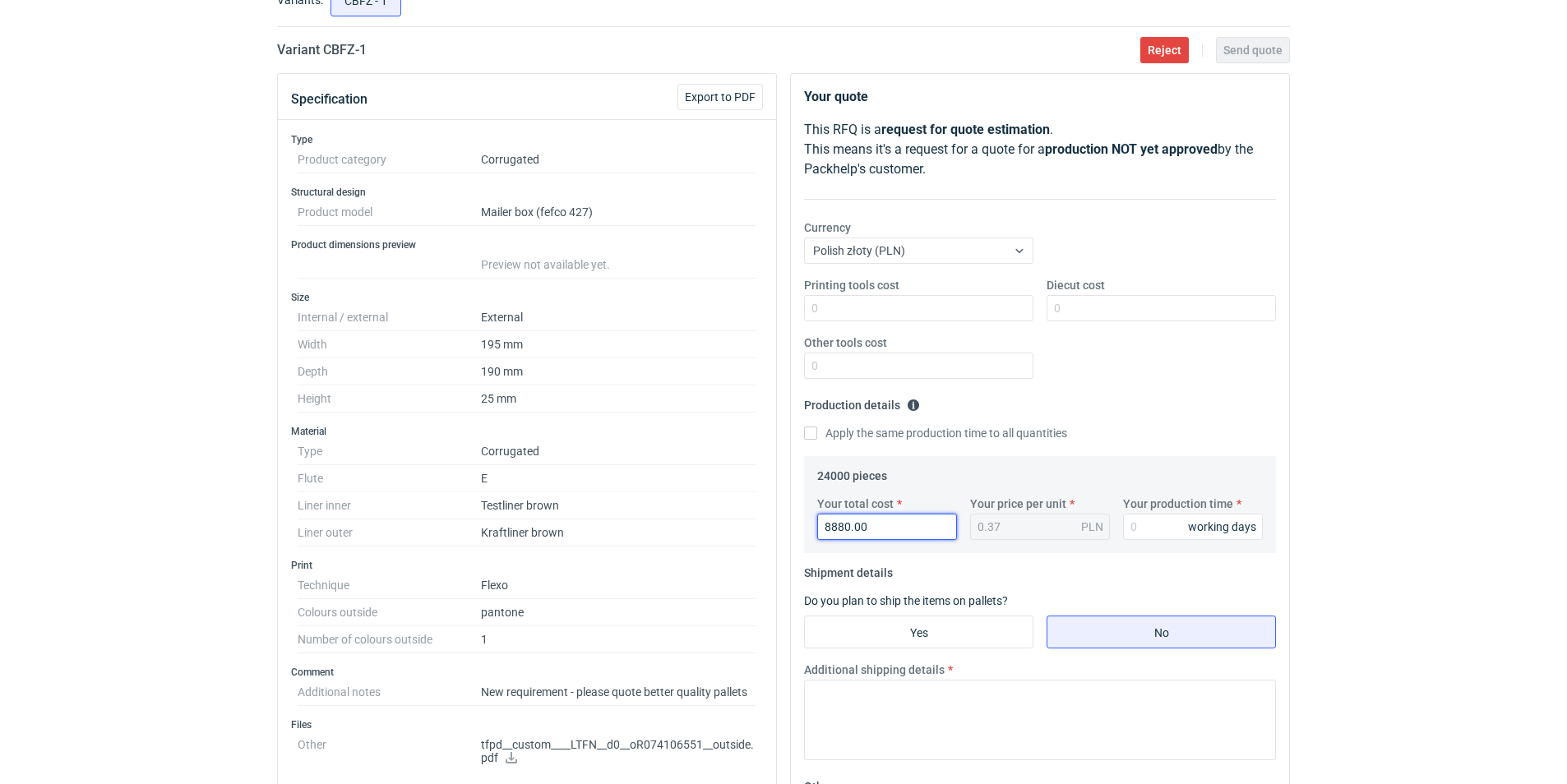
type input "8880.00"
click at [1006, 558] on form "Production details Please provide the expected time of production in working da…" at bounding box center [1039, 475] width 471 height 167
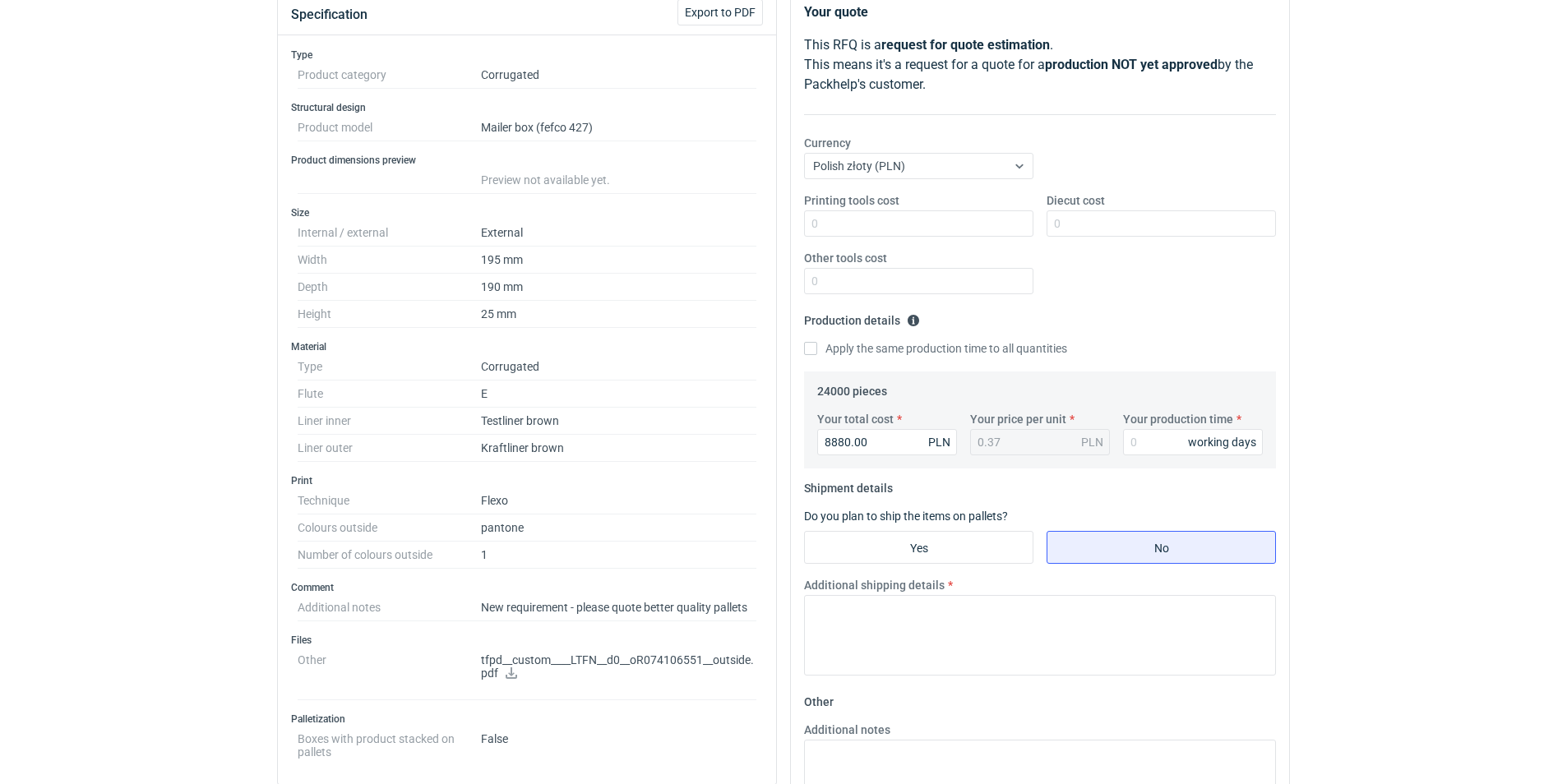
scroll to position [279, 0]
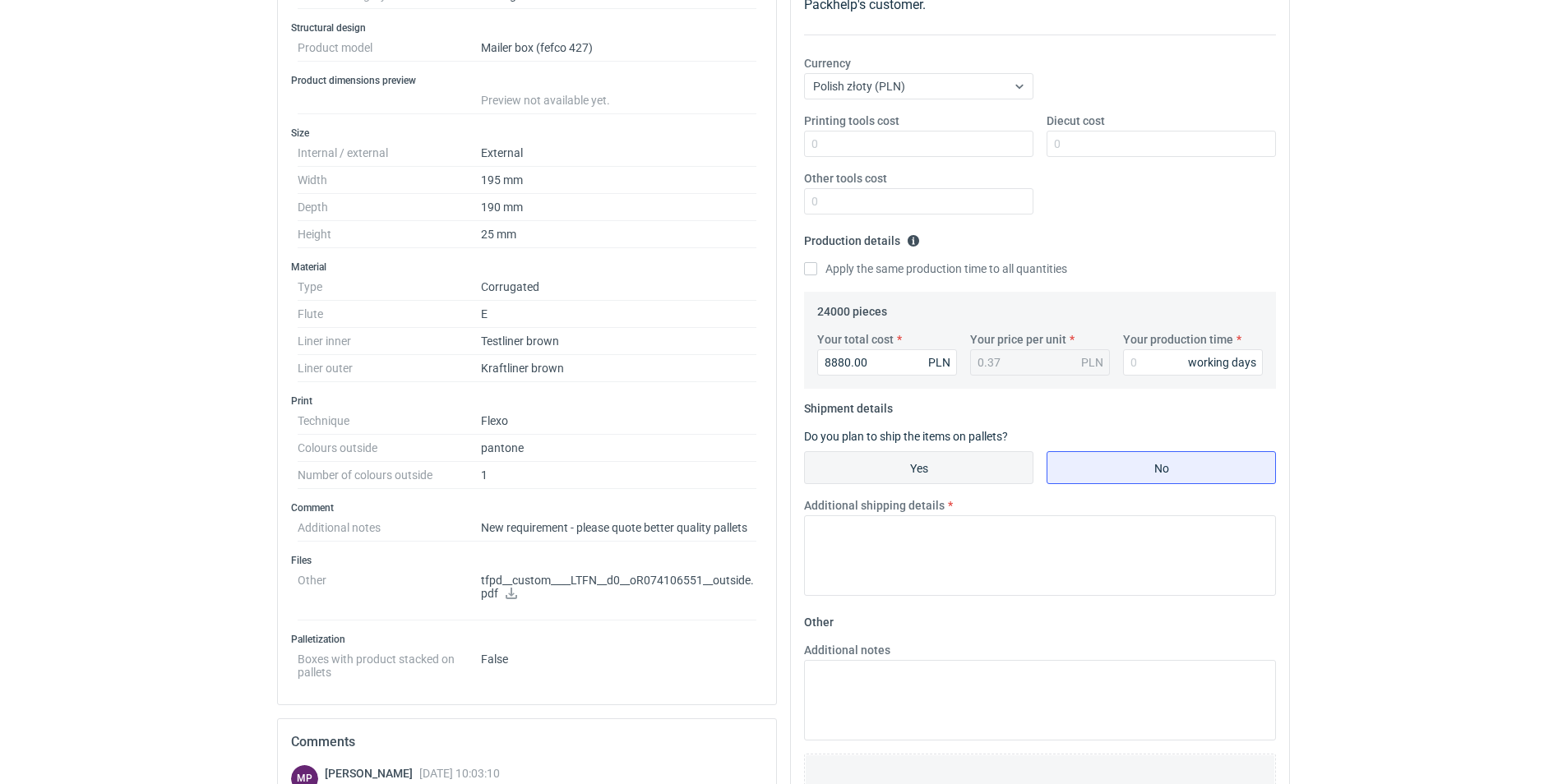
click at [896, 468] on input "Yes" at bounding box center [918, 468] width 228 height 32
radio input "true"
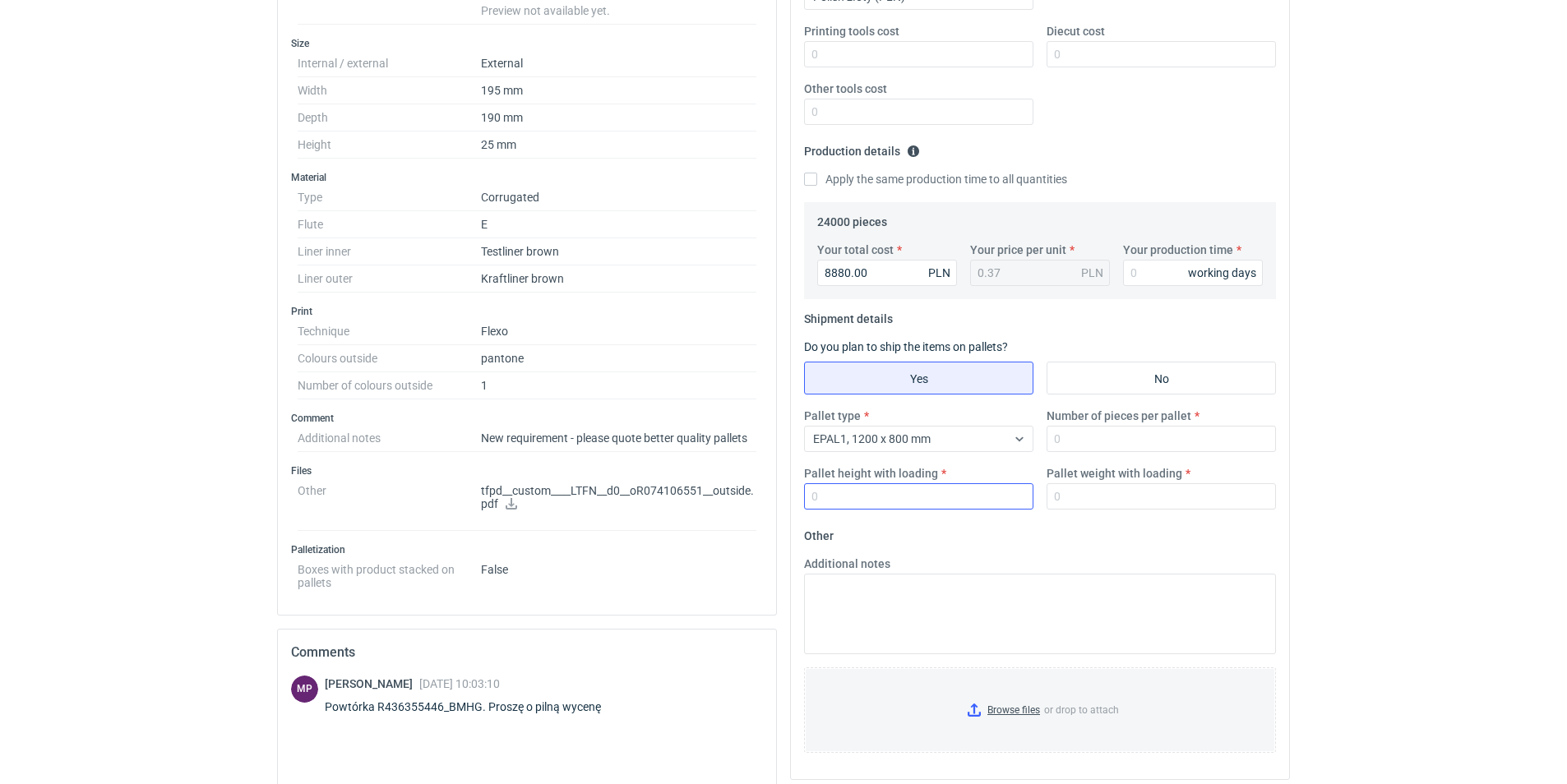
scroll to position [525, 0]
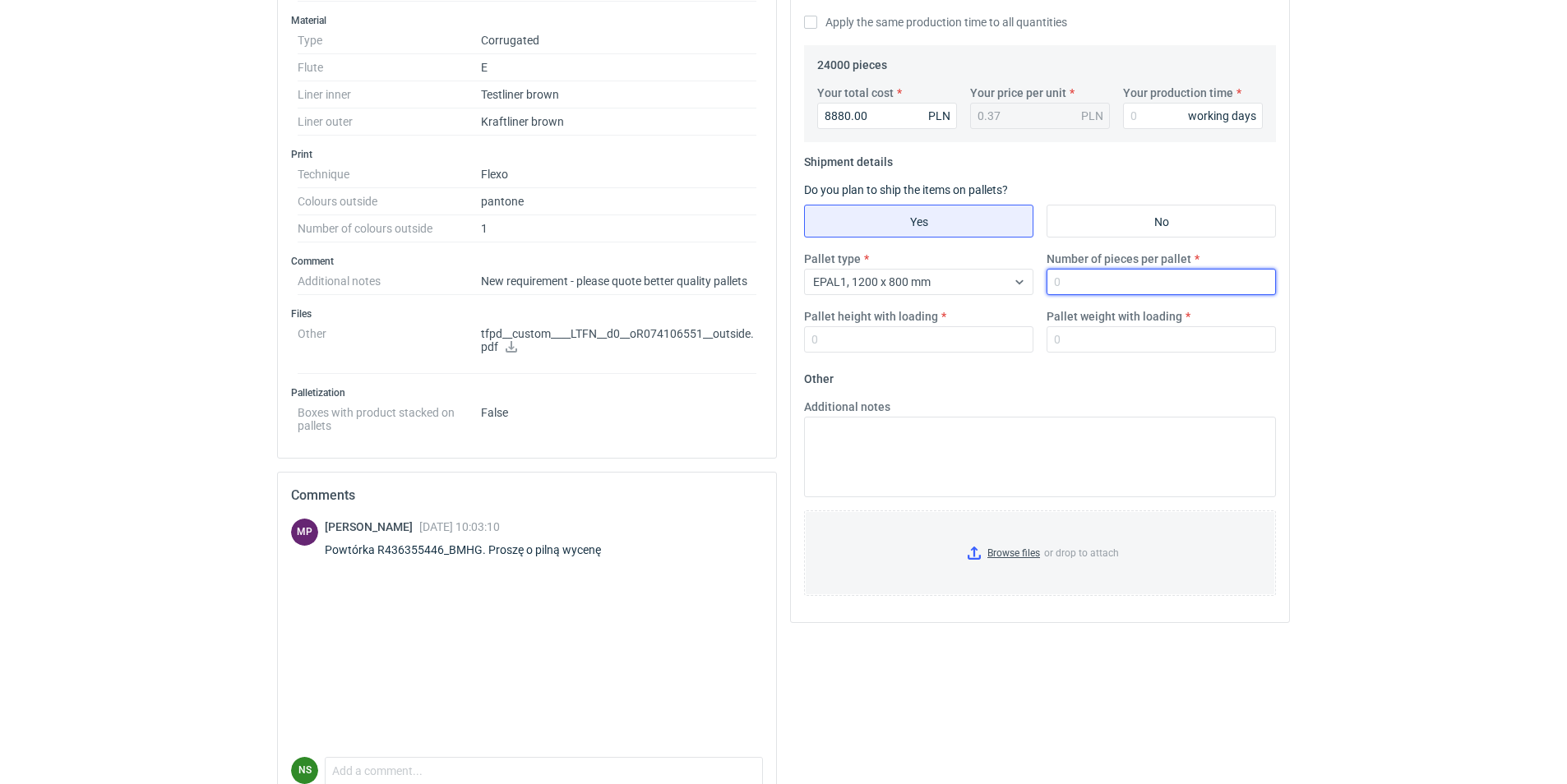
click at [1077, 277] on input "Number of pieces per pallet" at bounding box center [1160, 281] width 229 height 26
paste input "6180.00"
type input "6180.00"
click at [857, 340] on input "Pallet height with loading" at bounding box center [917, 339] width 229 height 26
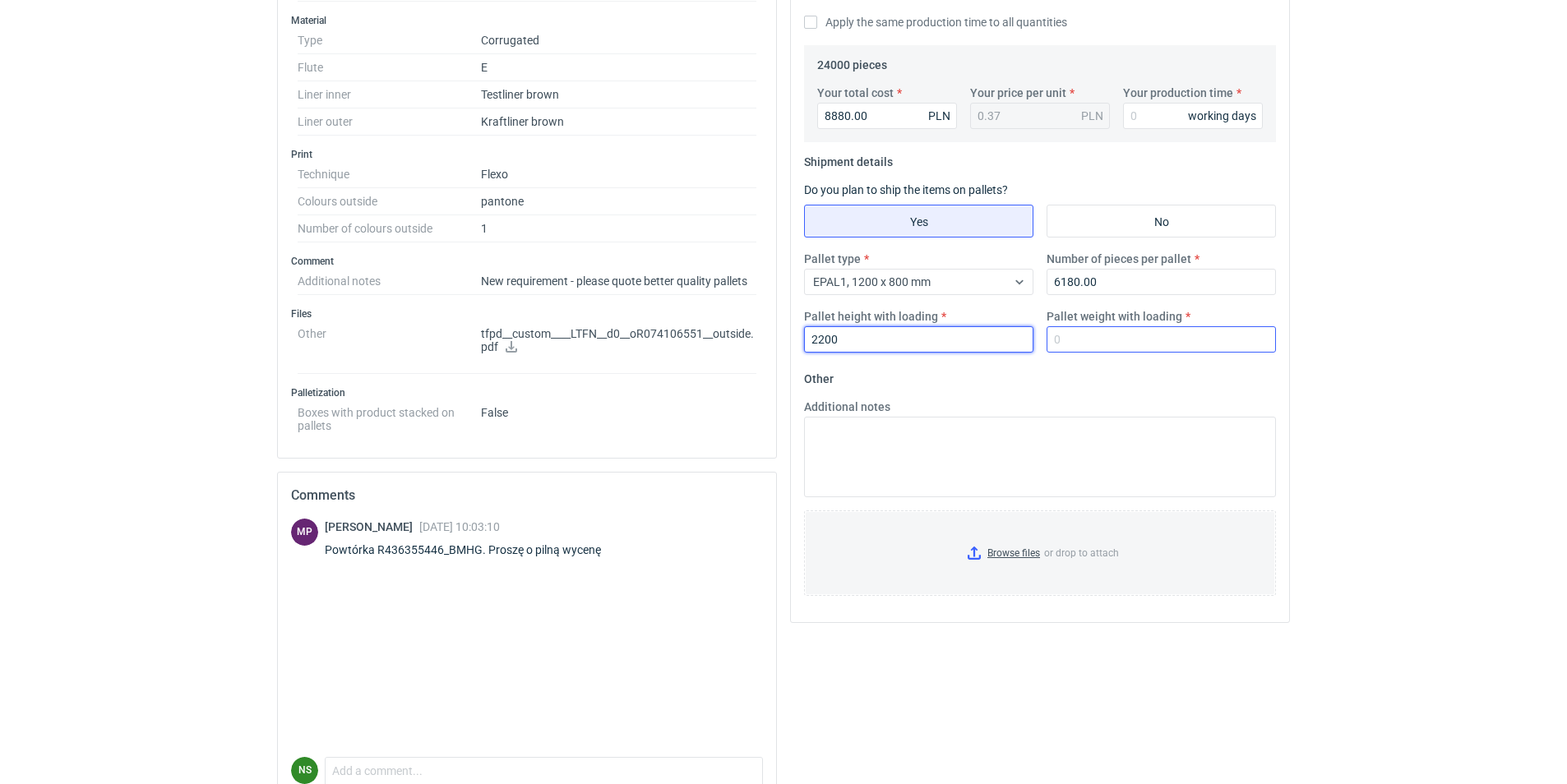
type input "2200"
click at [1091, 343] on input "Pallet weight with loading" at bounding box center [1160, 339] width 229 height 26
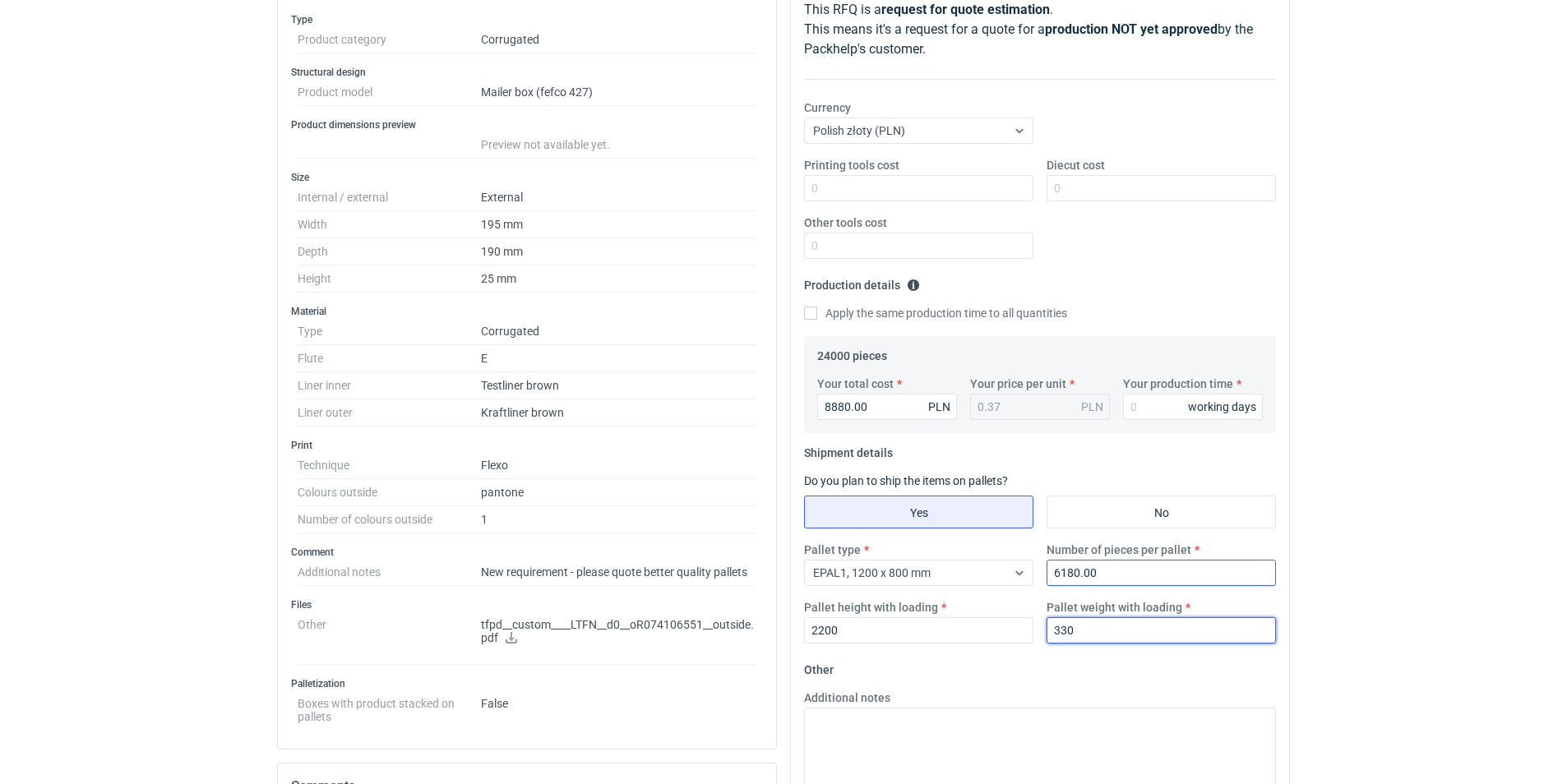
scroll to position [411, 0]
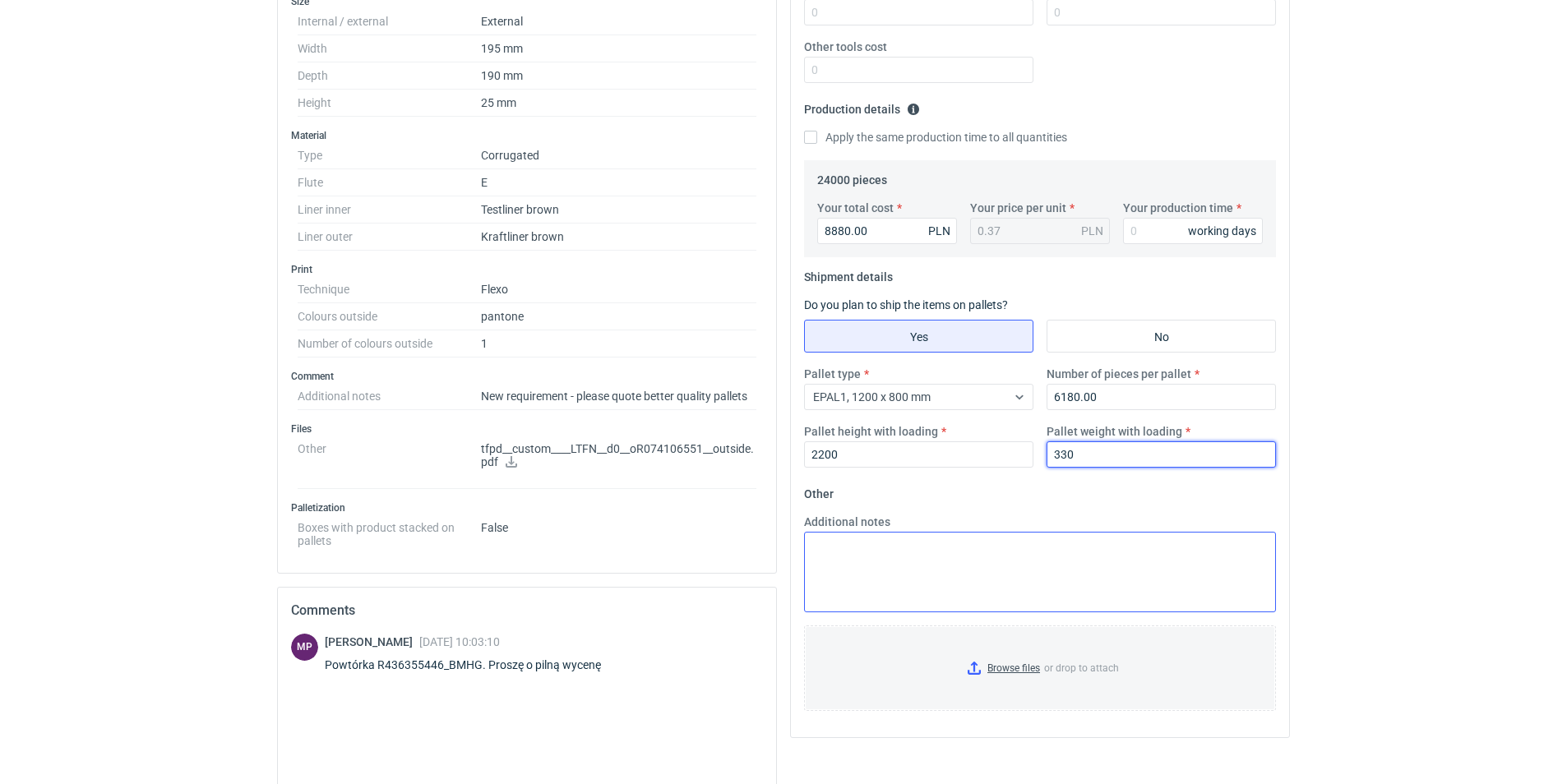
type input "330"
click at [942, 587] on textarea "Additional notes" at bounding box center [1039, 571] width 471 height 80
click at [1163, 234] on input "Your production time" at bounding box center [1192, 231] width 139 height 26
type input "15"
click at [992, 544] on textarea "Additional notes" at bounding box center [1039, 571] width 471 height 80
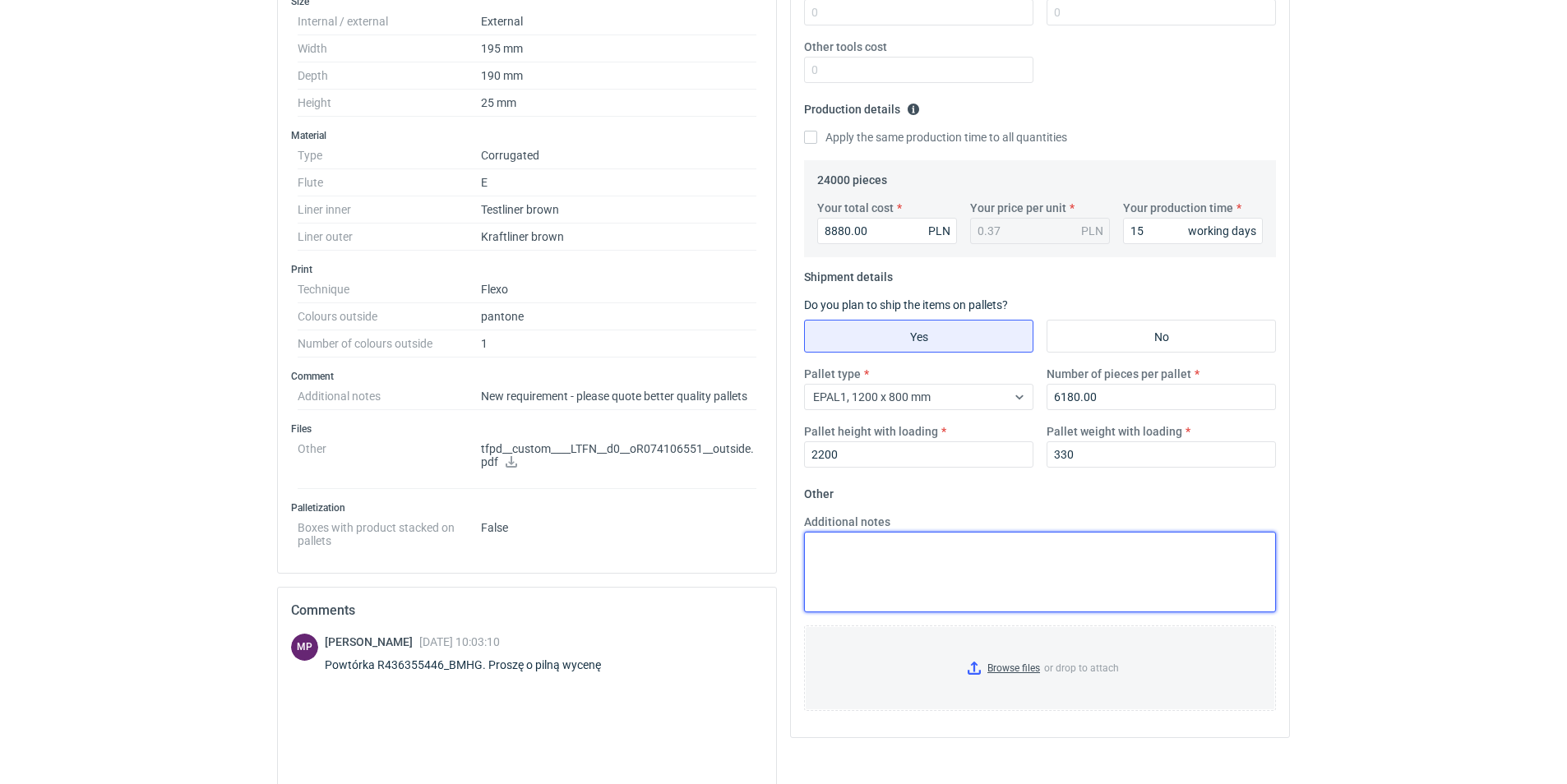
scroll to position [0, 0]
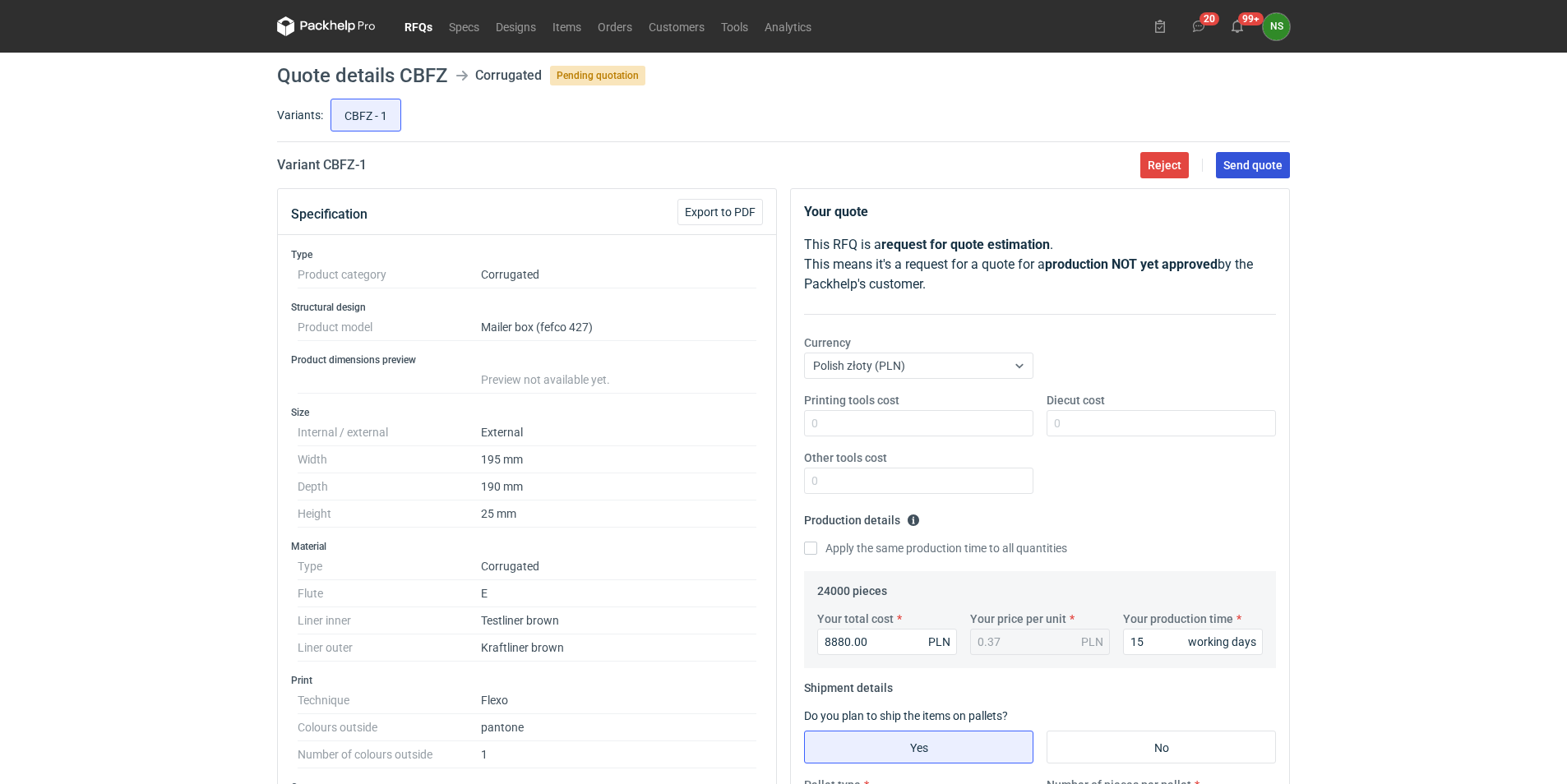
click at [1256, 165] on span "Send quote" at bounding box center [1252, 165] width 59 height 12
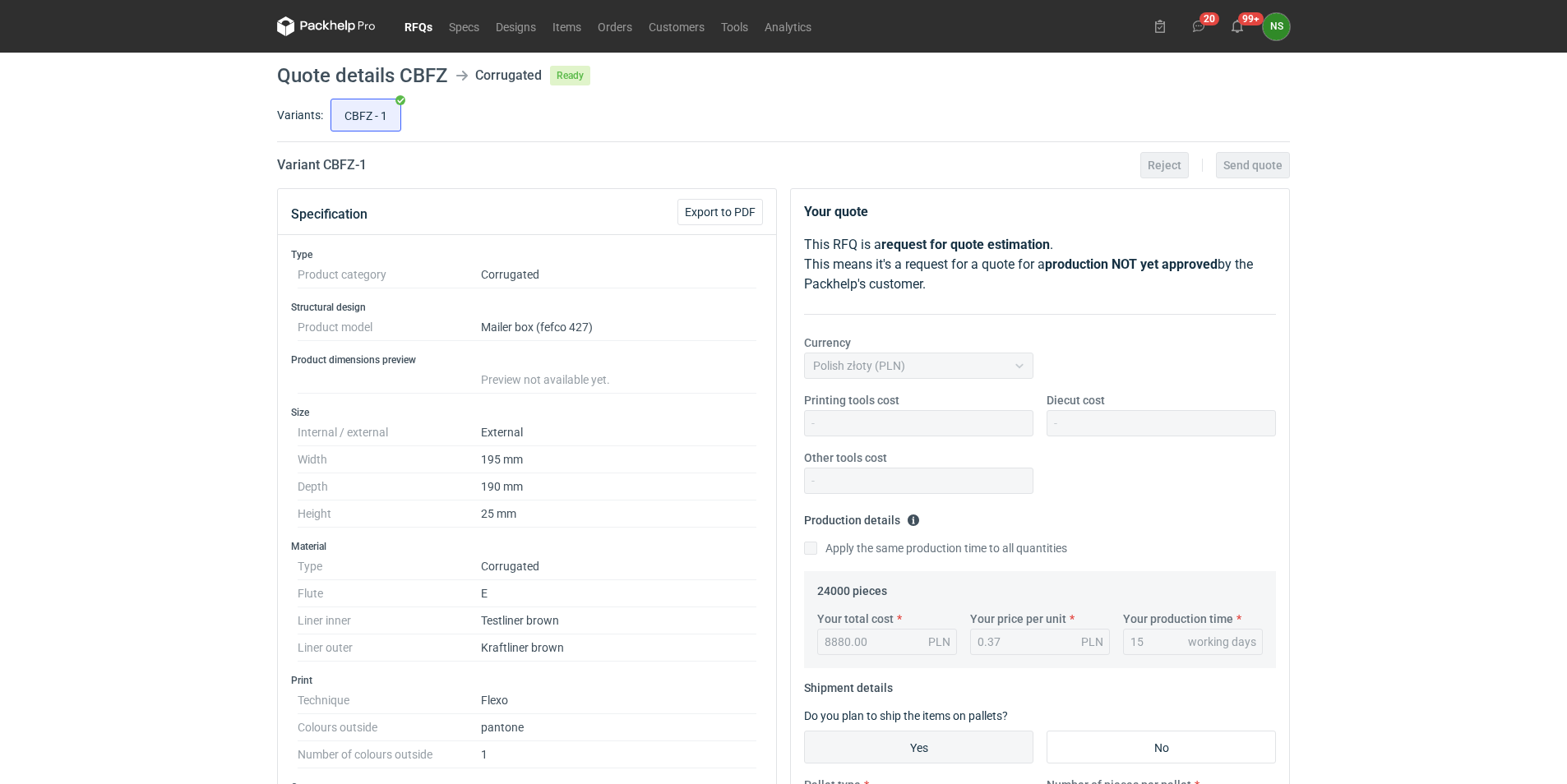
click at [423, 70] on h1 "Quote details CBFZ" at bounding box center [362, 76] width 170 height 20
copy h1 "CBFZ"
